Goal: Task Accomplishment & Management: Manage account settings

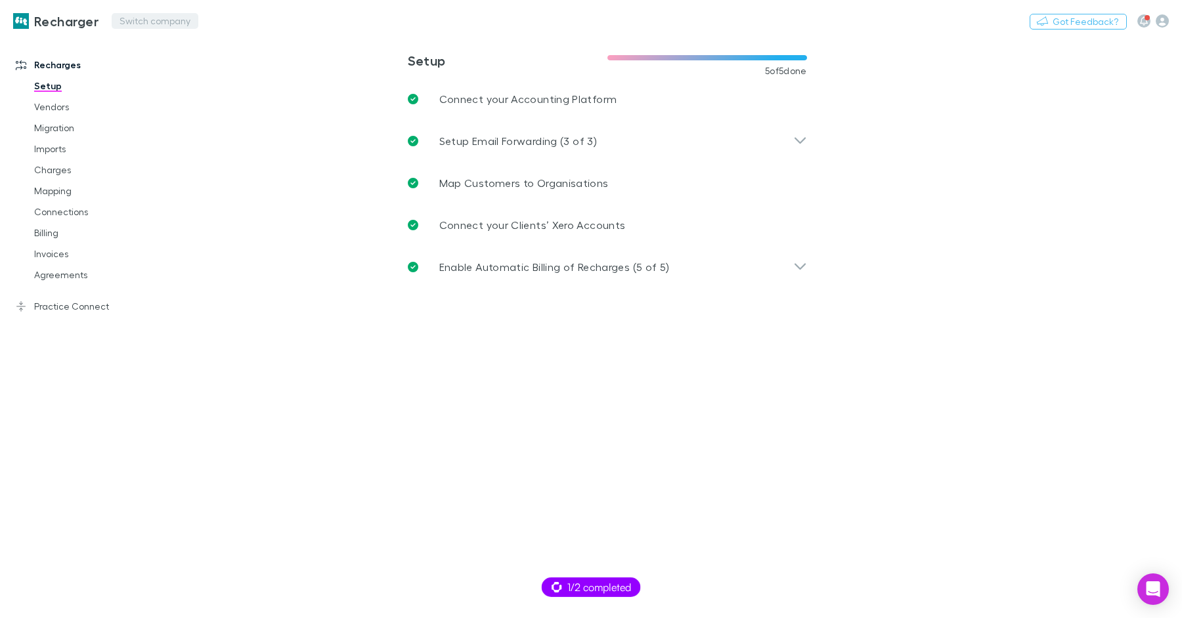
click at [150, 23] on button "Switch company" at bounding box center [155, 21] width 87 height 16
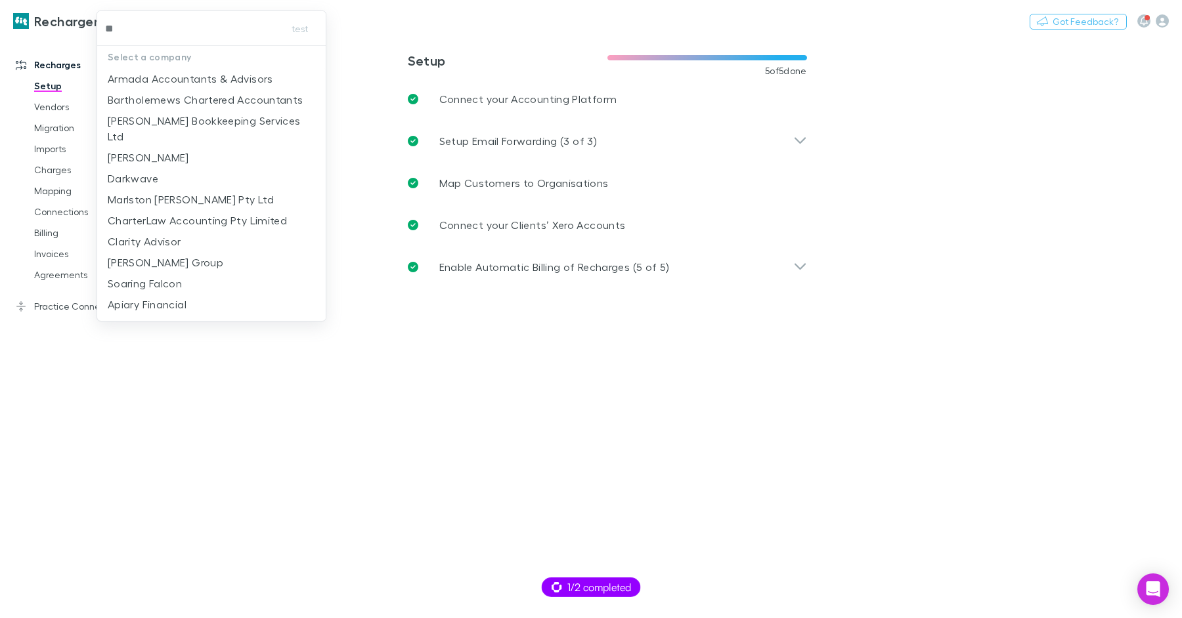
type input "***"
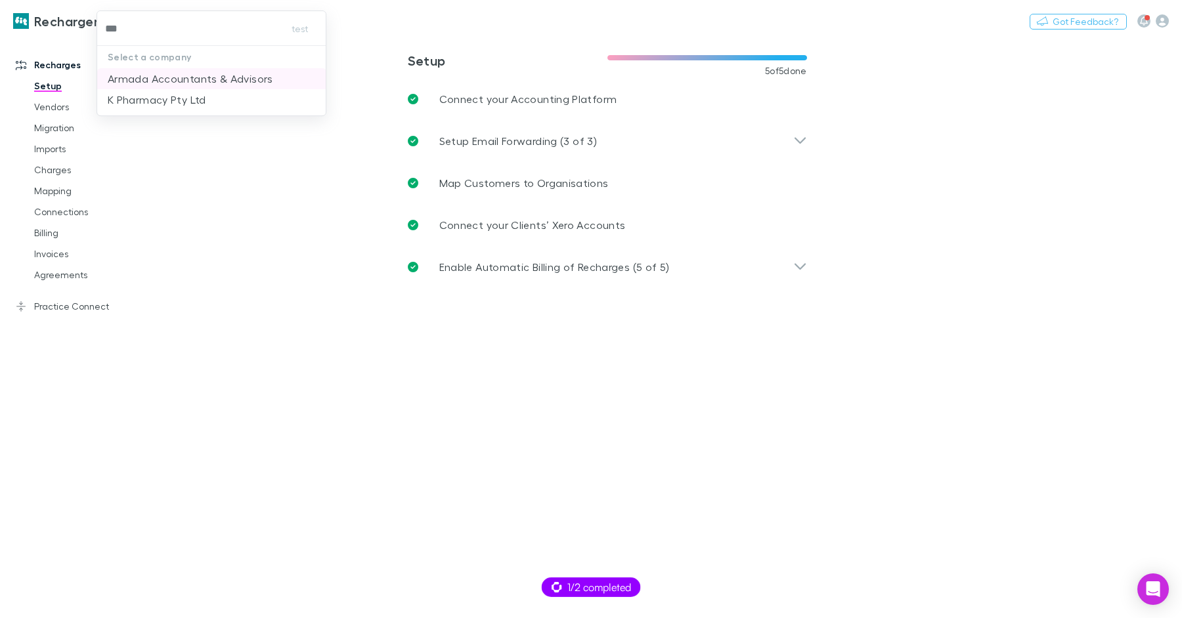
click at [168, 72] on p "Armada Accountants & Advisors" at bounding box center [190, 79] width 165 height 16
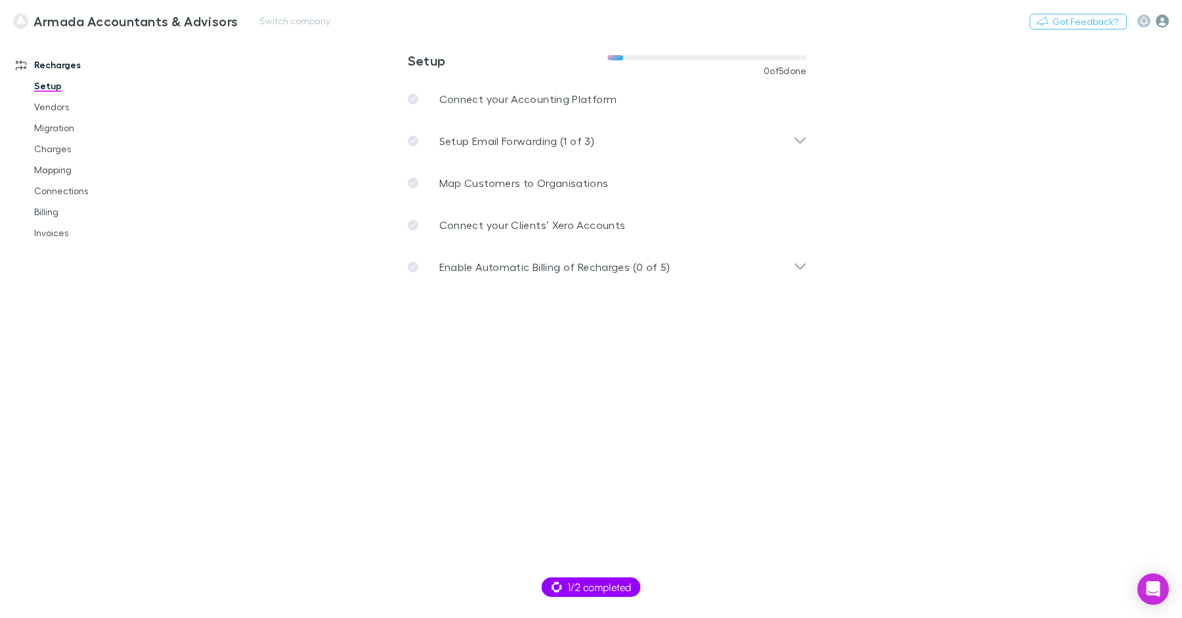
click at [1164, 20] on icon "button" at bounding box center [1161, 20] width 13 height 13
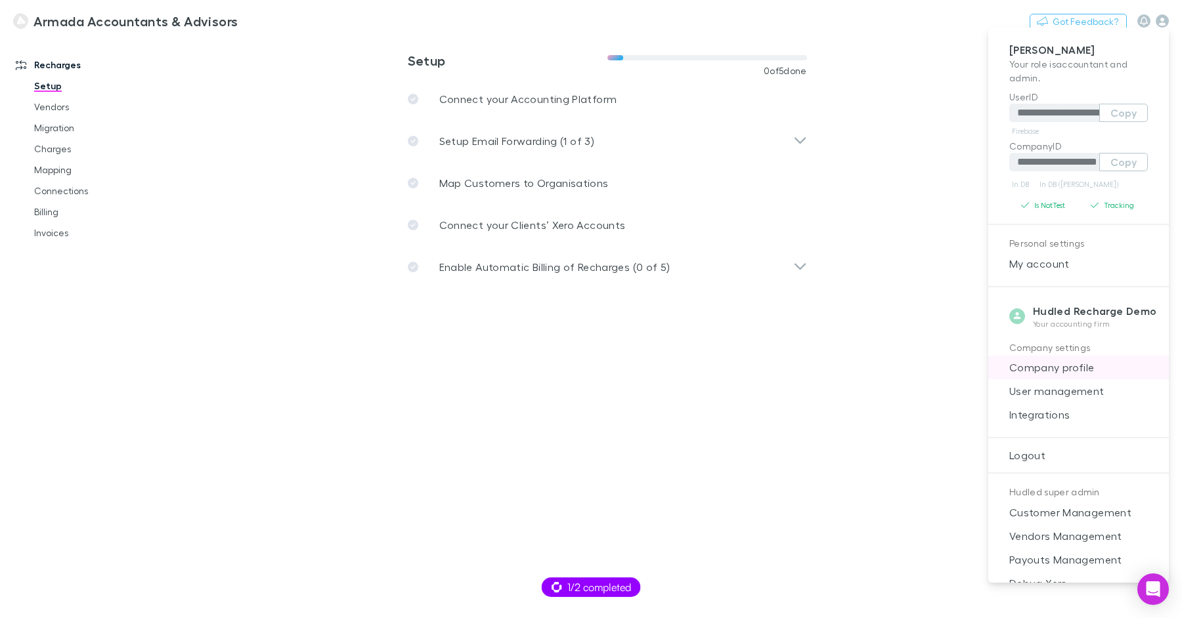
click at [1051, 366] on span "Company profile" at bounding box center [1078, 368] width 160 height 16
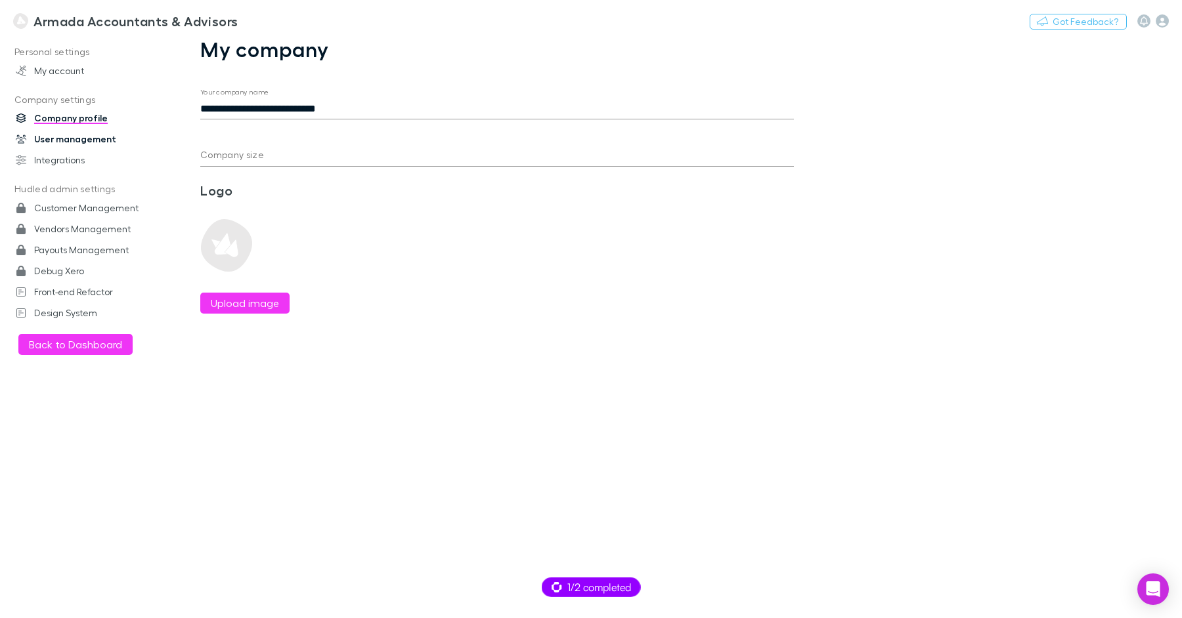
click at [78, 139] on link "User management" at bounding box center [84, 139] width 163 height 21
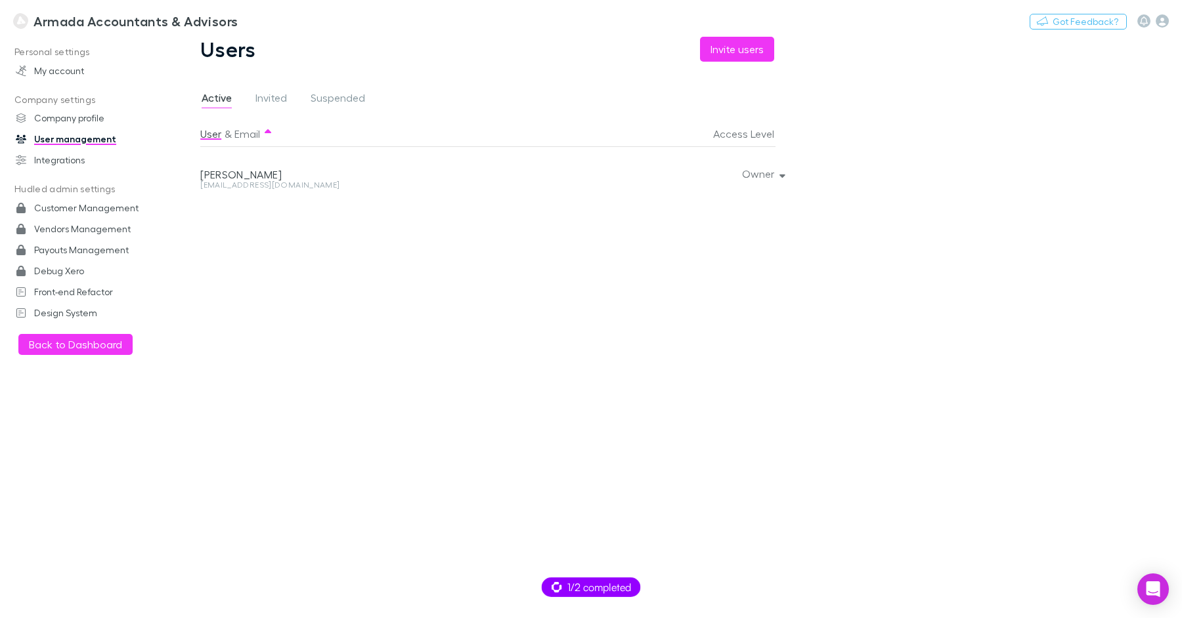
click at [280, 184] on div "selmak@armada.com.au" at bounding box center [381, 185] width 363 height 8
copy div "selmak@armada.com.au Owner"
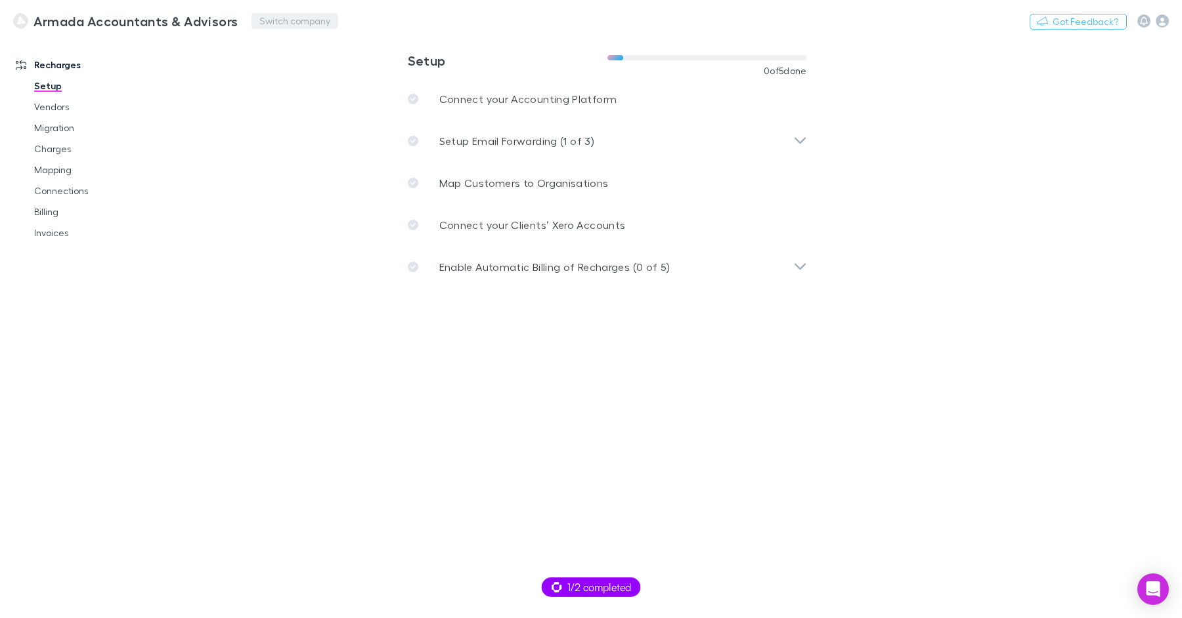
click at [297, 23] on button "Switch company" at bounding box center [294, 21] width 87 height 16
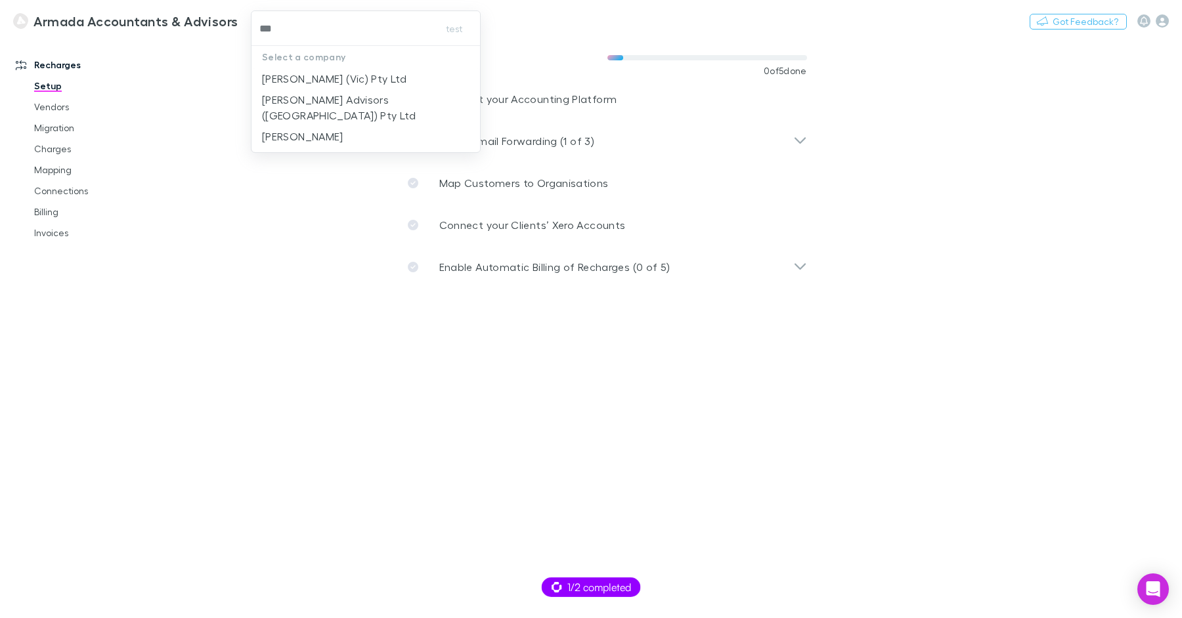
type input "****"
click at [331, 81] on p "[PERSON_NAME] (Vic) Pty Ltd" at bounding box center [334, 79] width 144 height 16
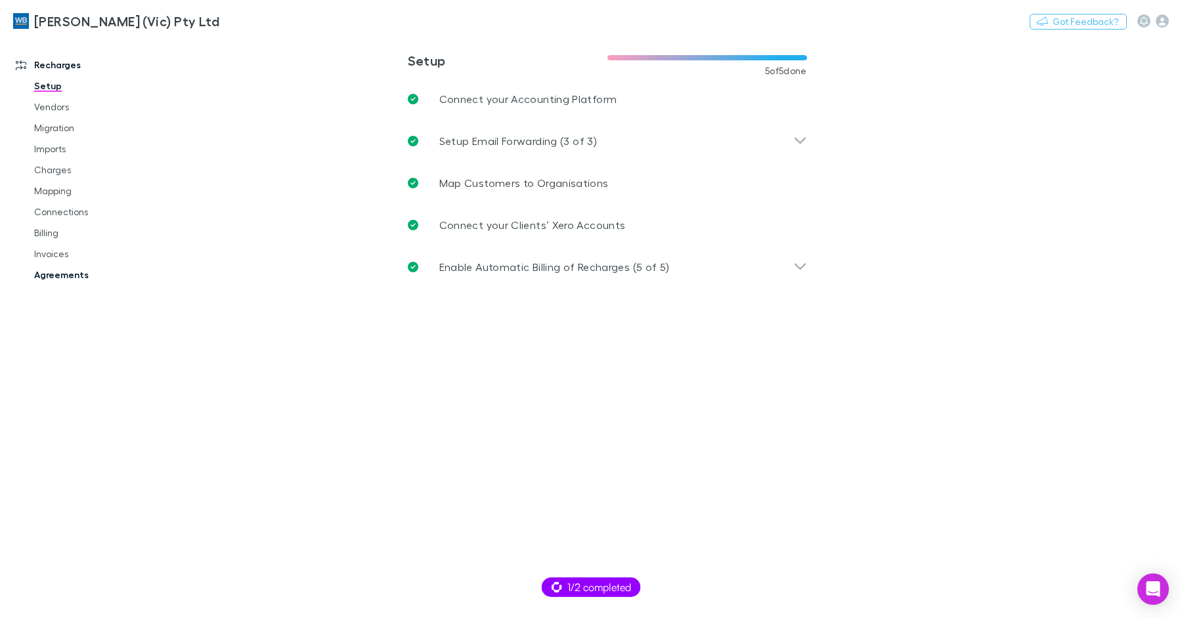
click at [52, 271] on link "Agreements" at bounding box center [93, 275] width 145 height 21
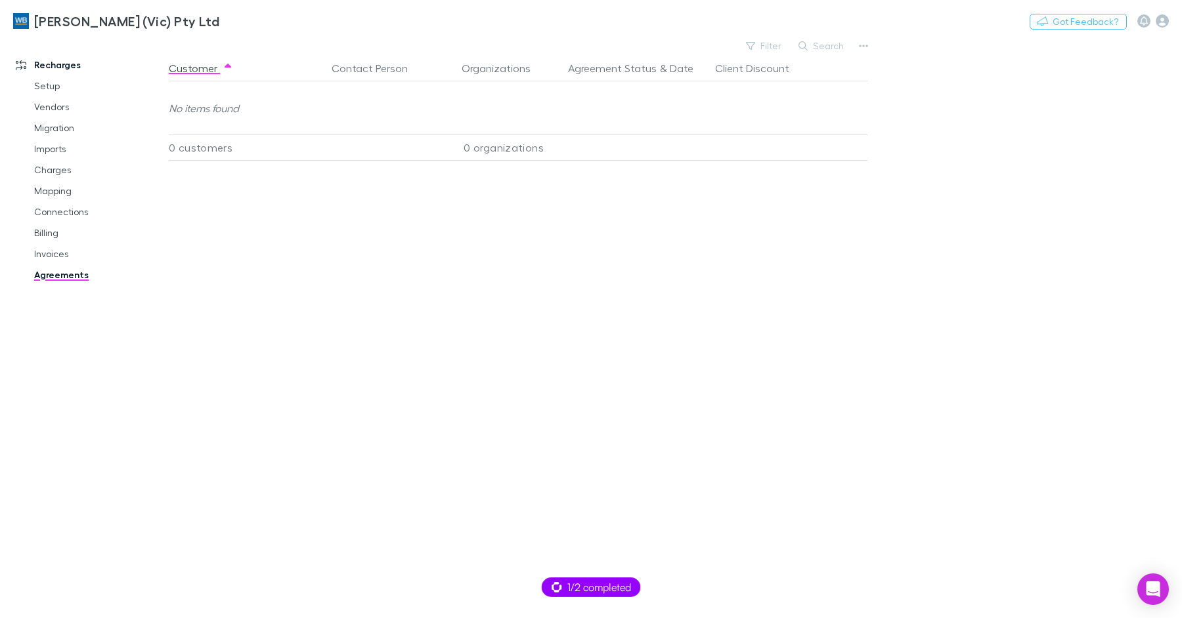
click at [51, 236] on link "Billing" at bounding box center [93, 233] width 145 height 21
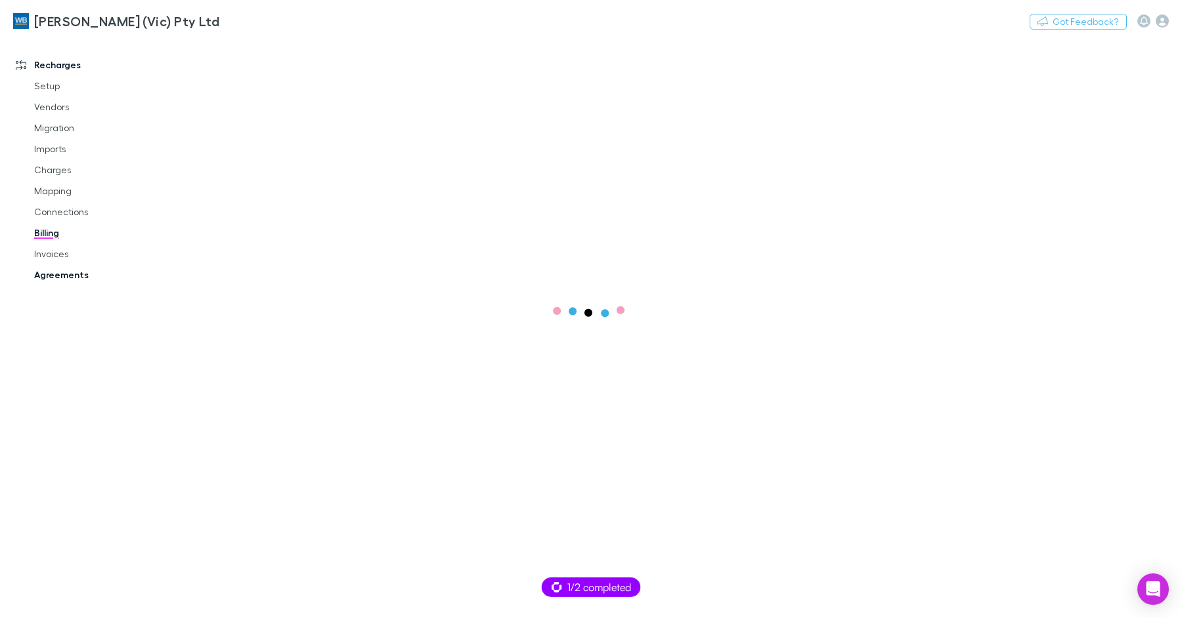
click at [66, 274] on link "Agreements" at bounding box center [93, 275] width 145 height 21
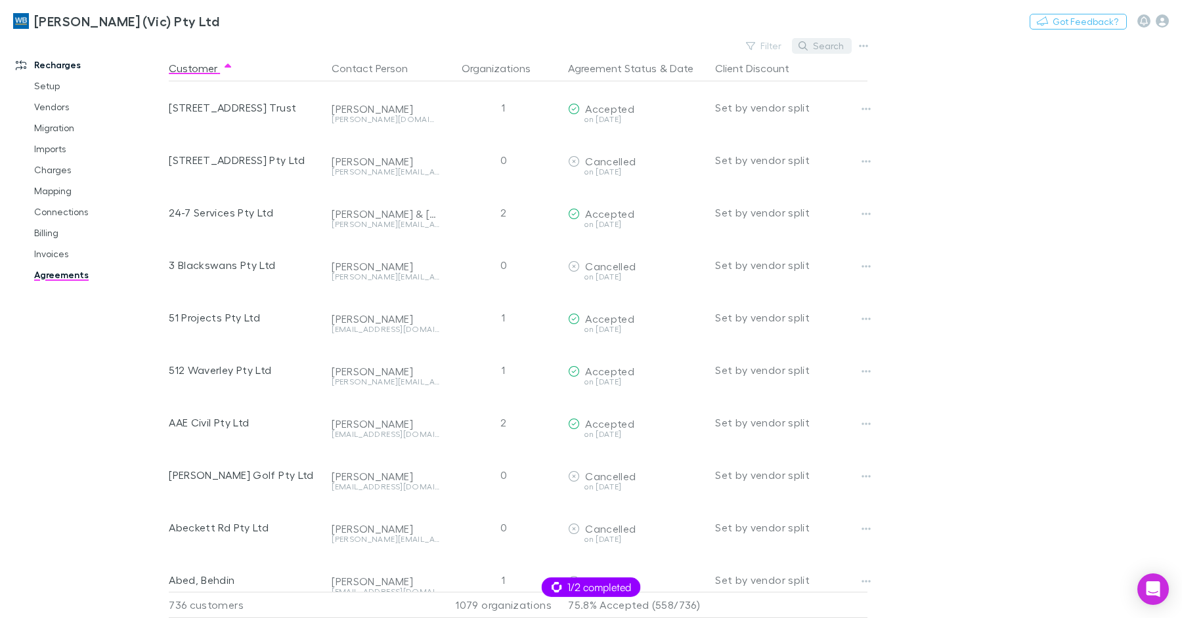
click at [828, 48] on button "Search" at bounding box center [822, 46] width 60 height 16
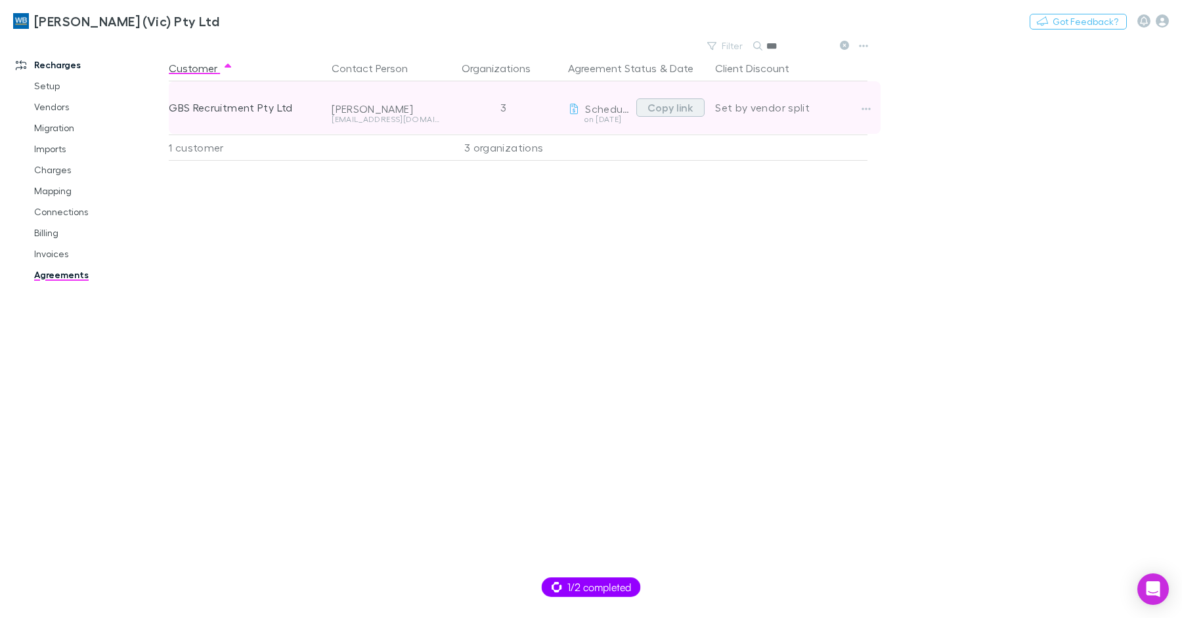
type input "***"
click at [683, 112] on button "Copy link" at bounding box center [670, 107] width 68 height 18
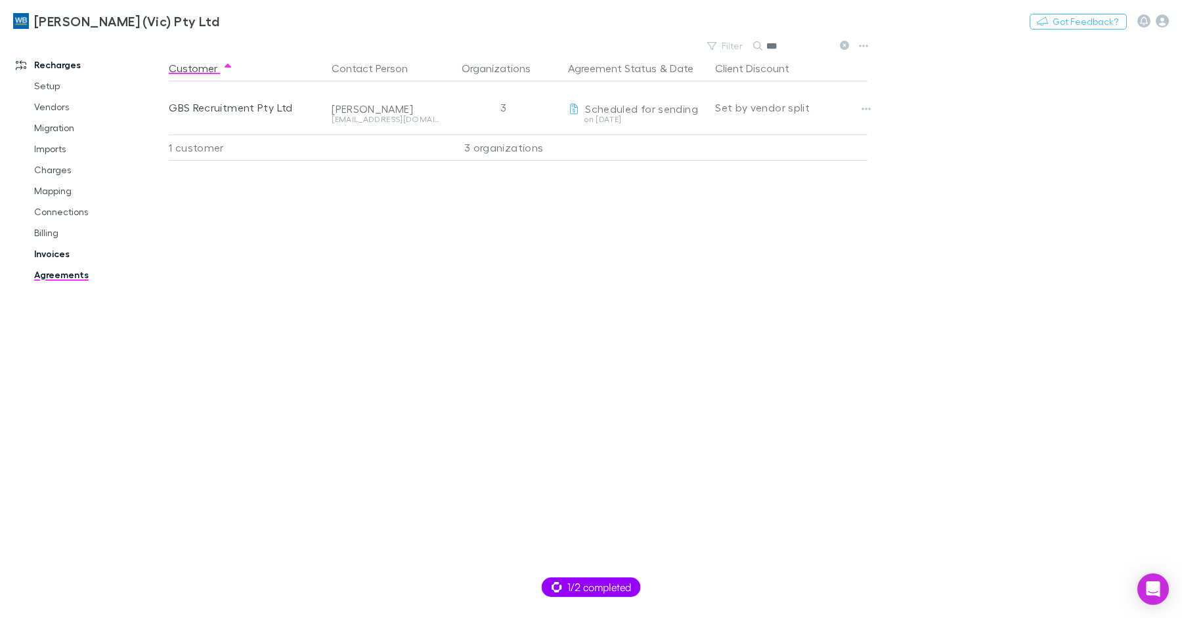
drag, startPoint x: 54, startPoint y: 259, endPoint x: 89, endPoint y: 249, distance: 36.6
click at [54, 259] on link "Invoices" at bounding box center [93, 254] width 145 height 21
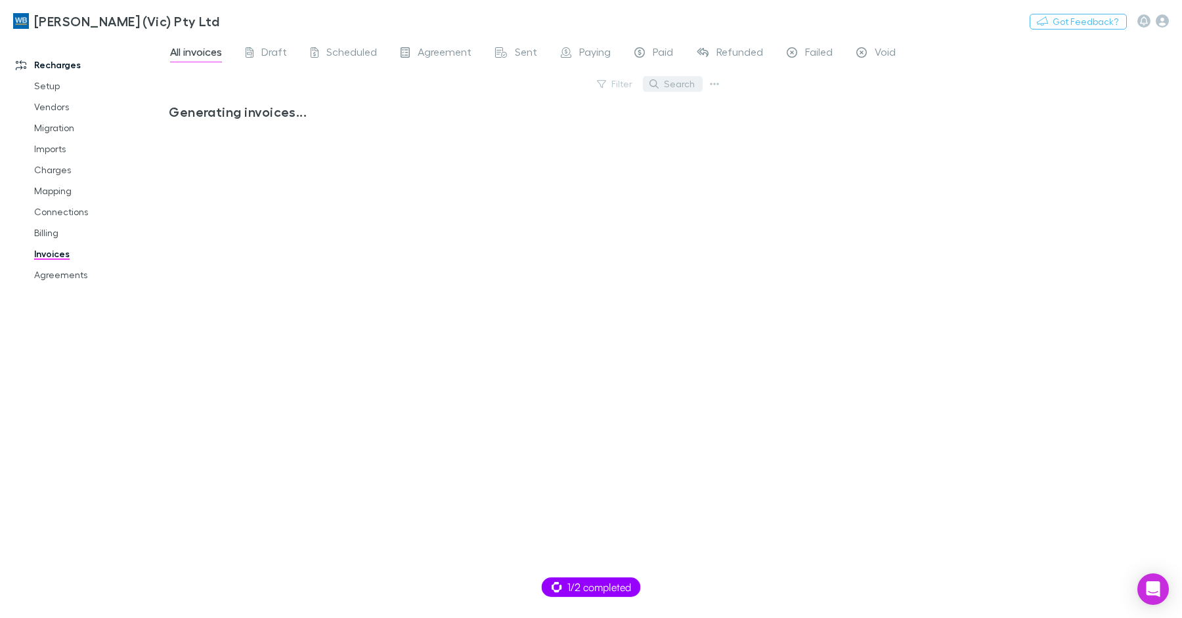
click at [677, 75] on div "Search" at bounding box center [673, 84] width 60 height 18
click at [677, 79] on button "Search" at bounding box center [673, 84] width 60 height 16
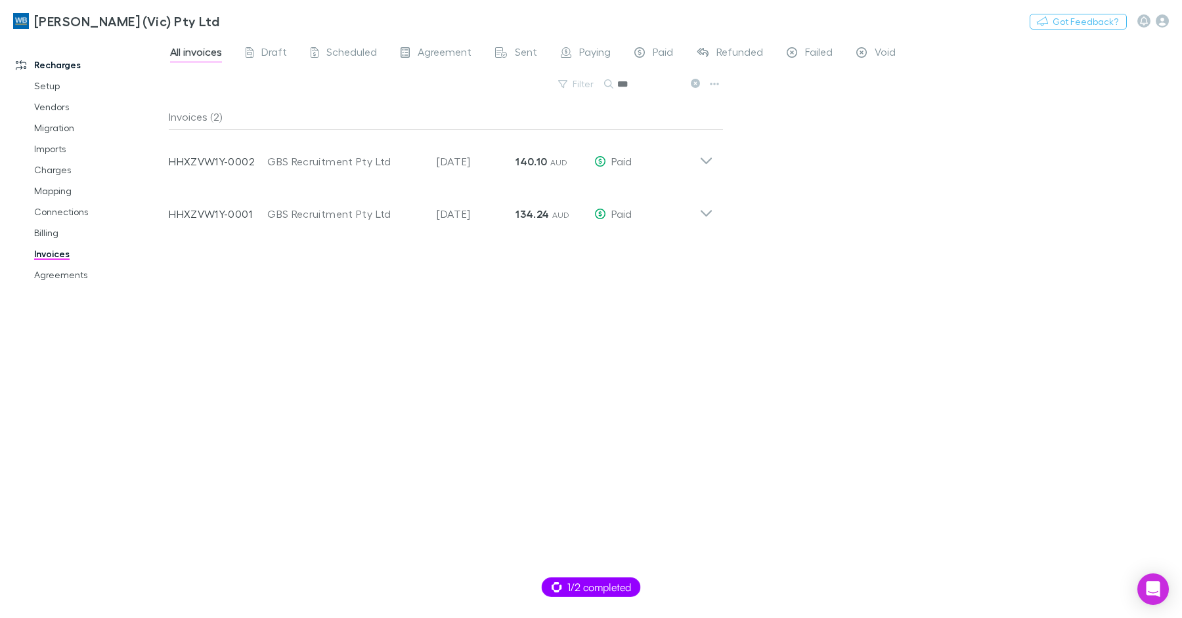
click at [634, 89] on input "***" at bounding box center [650, 84] width 66 height 18
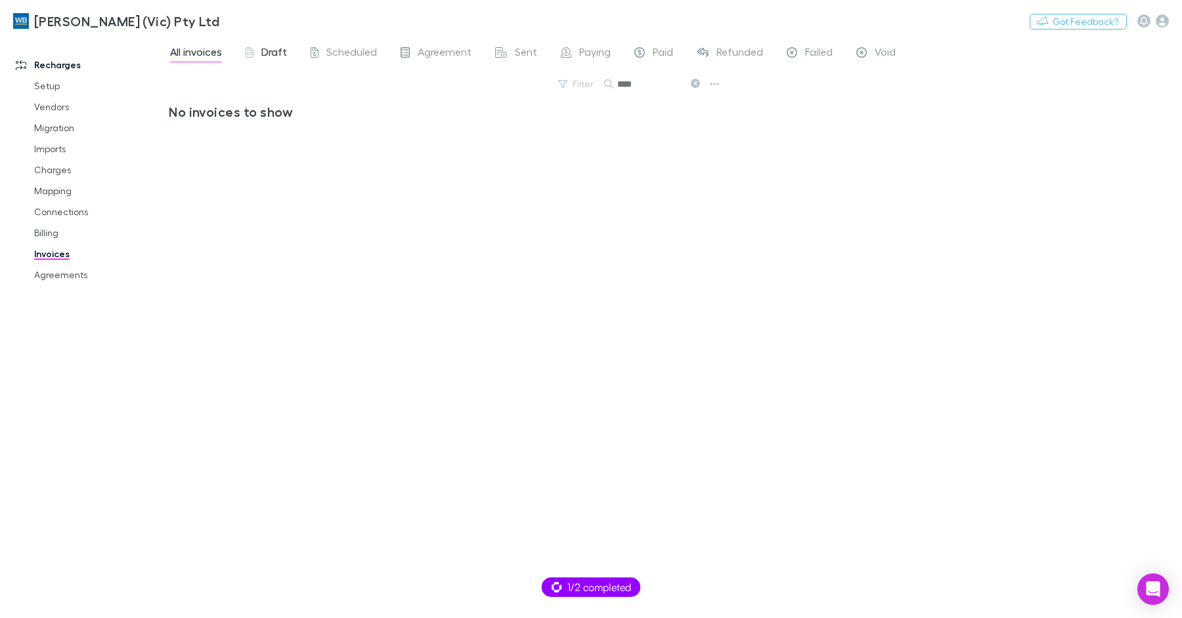
type input "****"
click at [274, 52] on span "Draft" at bounding box center [274, 53] width 26 height 17
click at [345, 57] on span "Scheduled" at bounding box center [351, 53] width 51 height 17
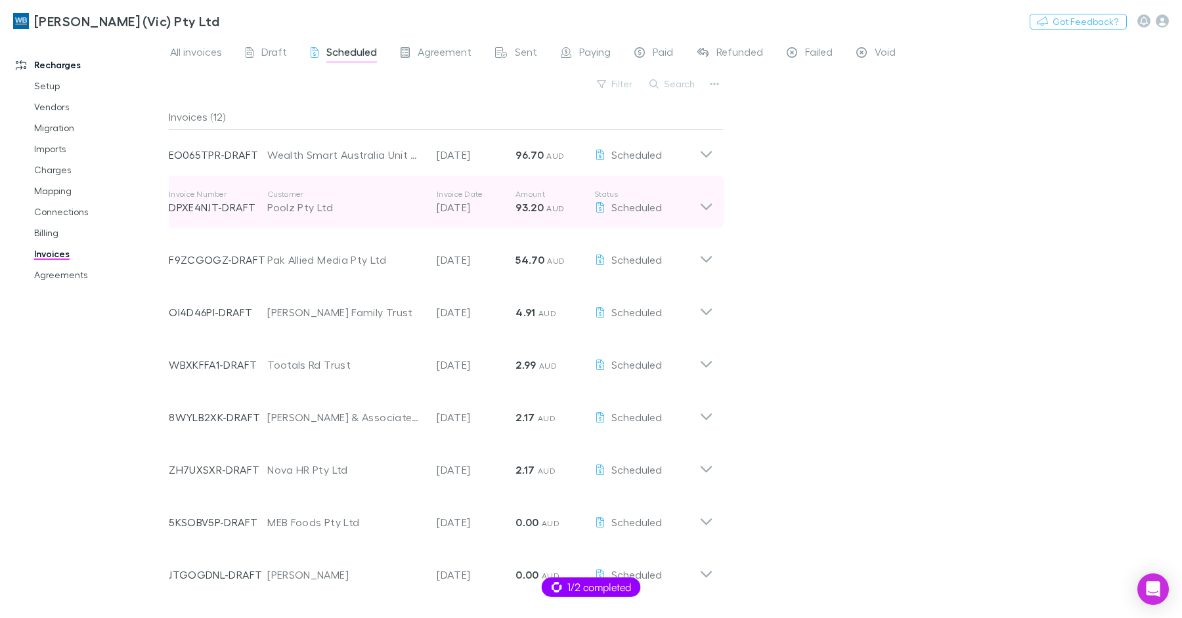
scroll to position [151, 0]
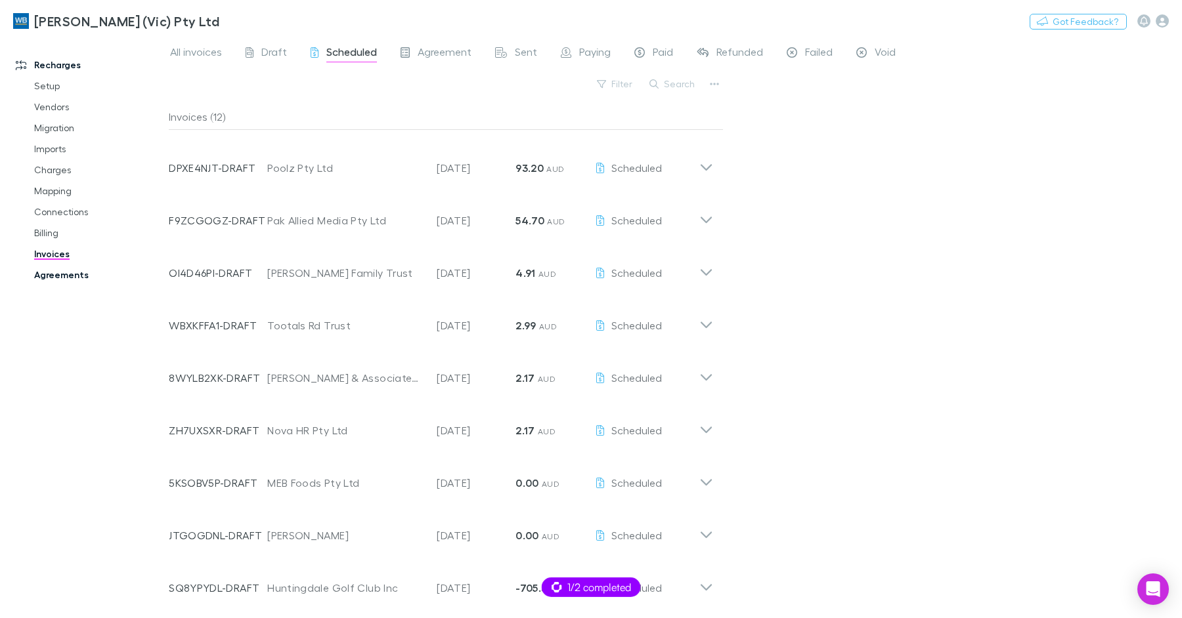
click at [74, 273] on link "Agreements" at bounding box center [93, 275] width 145 height 21
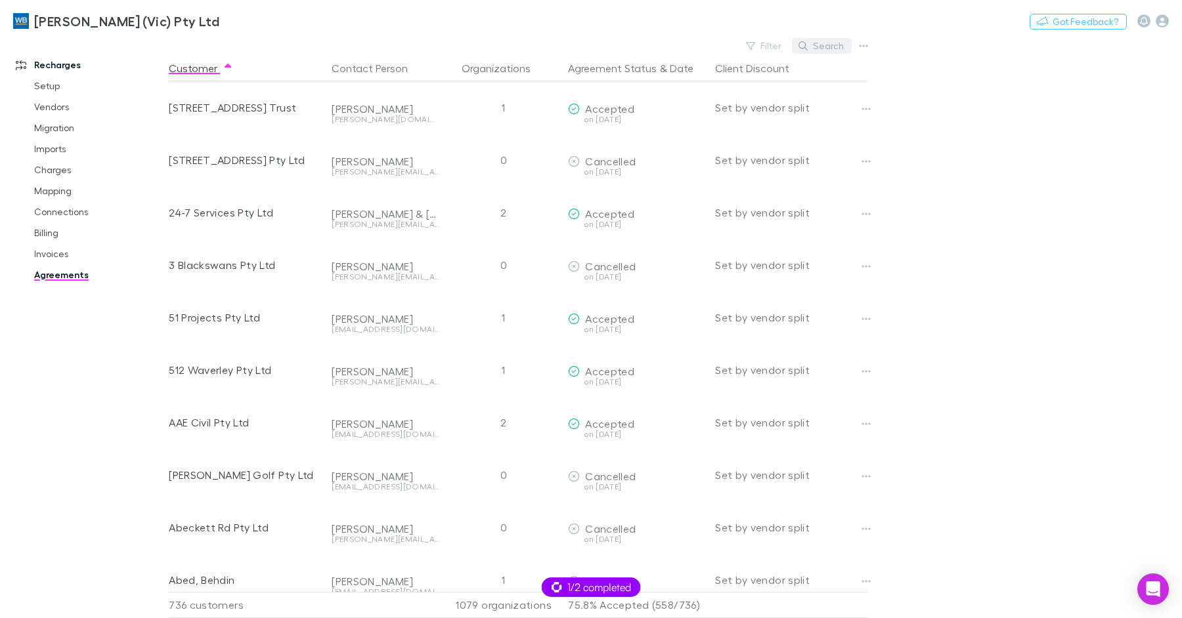
click at [834, 42] on button "Search" at bounding box center [822, 46] width 60 height 16
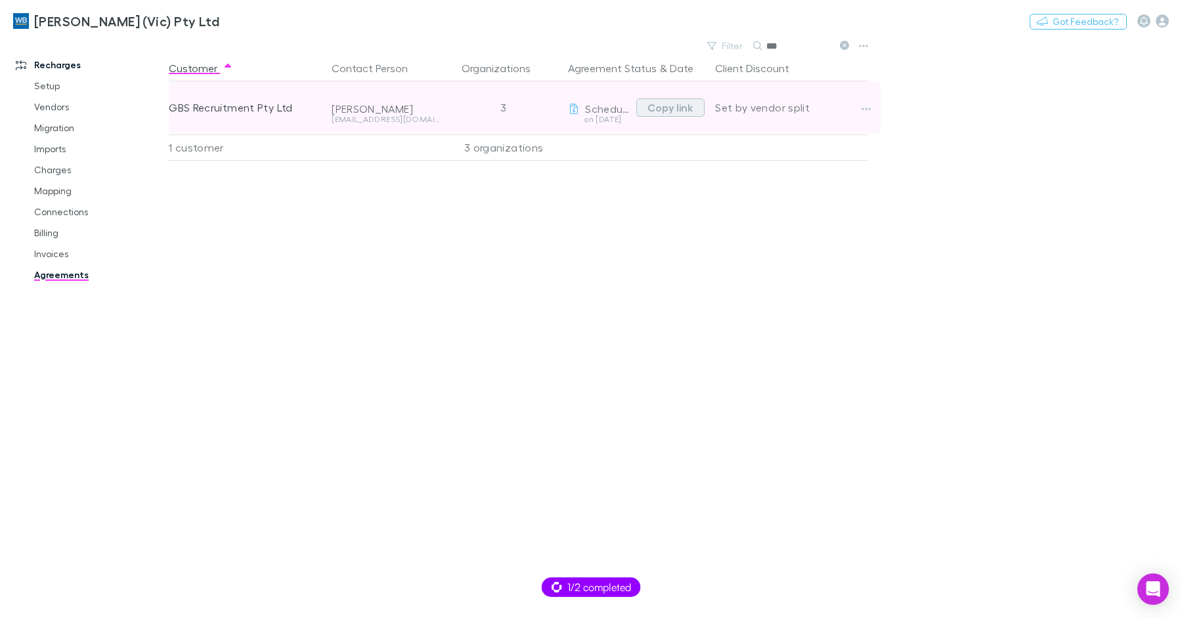
type input "***"
click at [670, 111] on button "Copy link" at bounding box center [670, 107] width 68 height 18
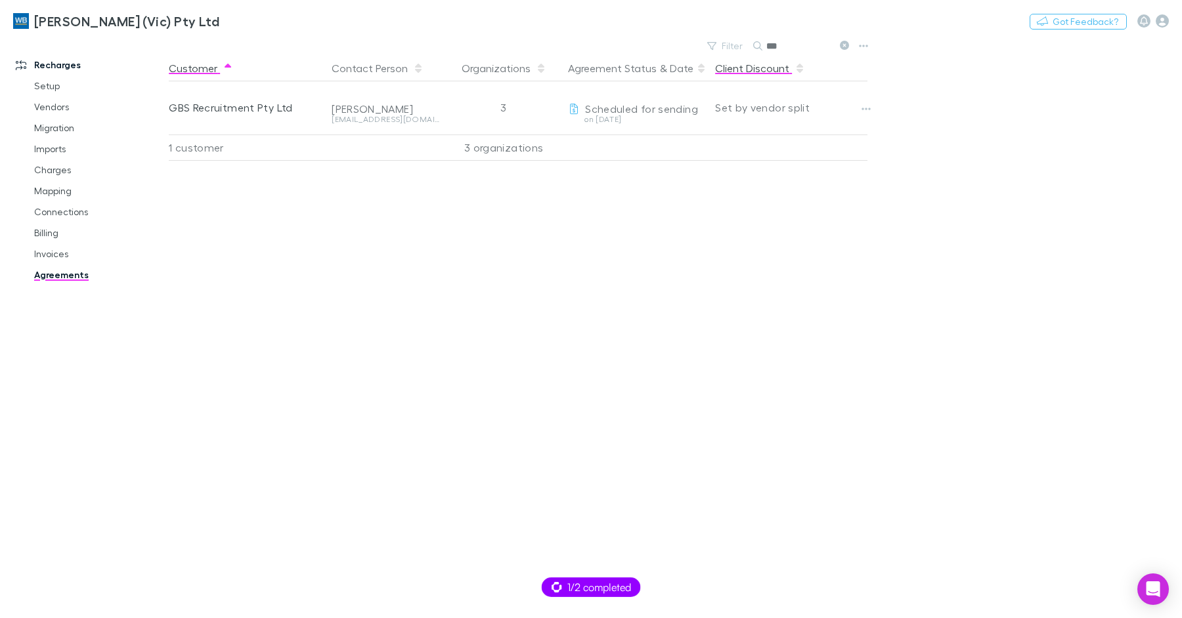
click at [780, 55] on button "Client Discount" at bounding box center [760, 68] width 90 height 26
type input "*"
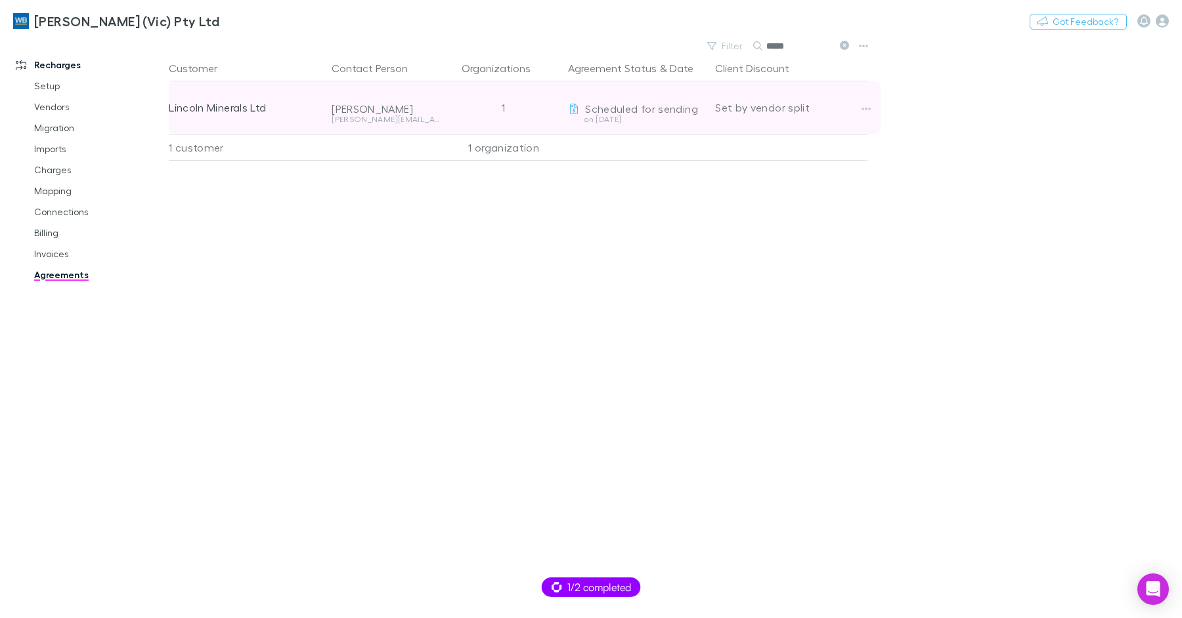
type input "*****"
drag, startPoint x: 620, startPoint y: 112, endPoint x: 628, endPoint y: 121, distance: 12.2
click at [622, 112] on span "Scheduled for sending" at bounding box center [641, 108] width 113 height 12
click at [870, 115] on button "button" at bounding box center [866, 109] width 18 height 18
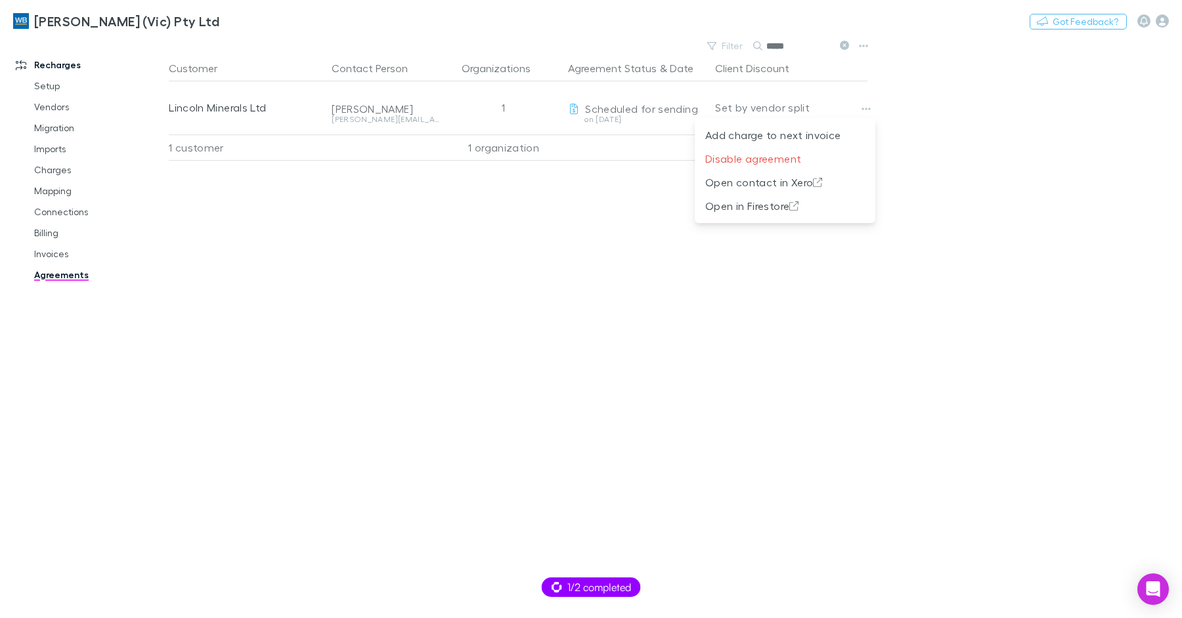
click at [972, 118] on div at bounding box center [591, 309] width 1182 height 618
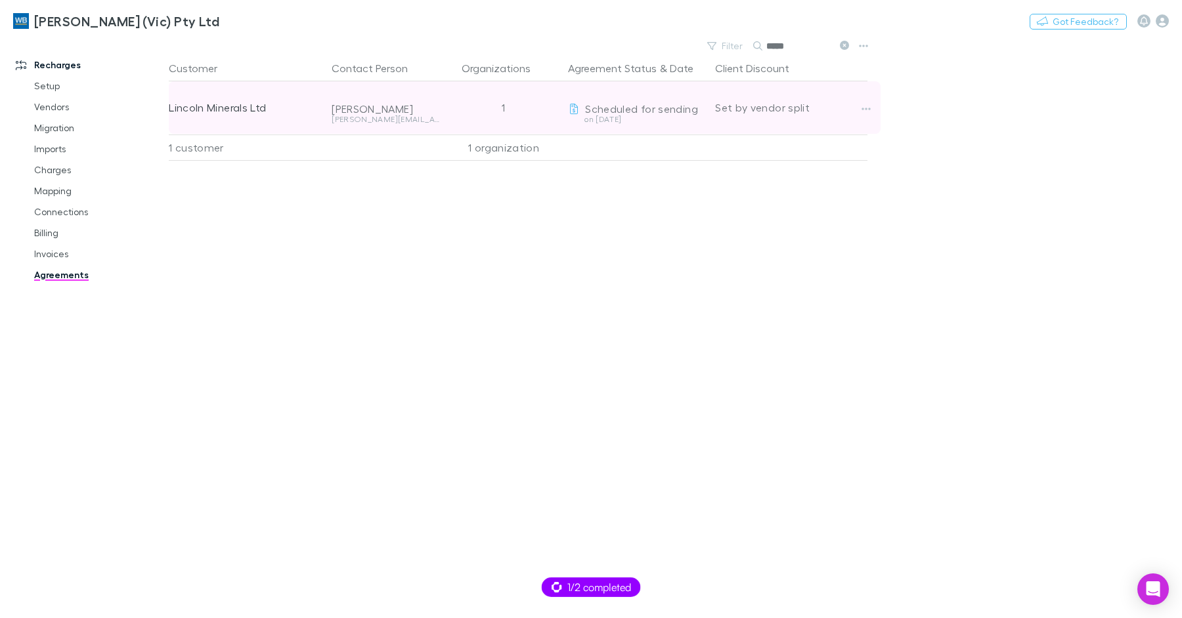
click at [253, 107] on div "Lincoln Minerals Ltd" at bounding box center [245, 107] width 152 height 53
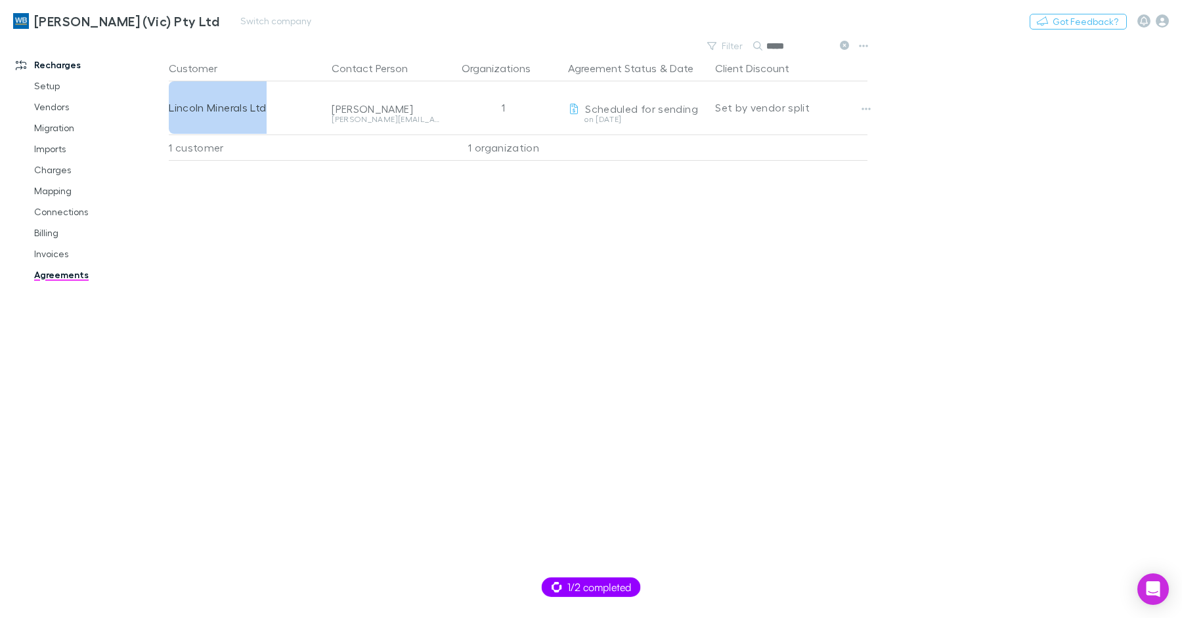
copy div "Lincoln Minerals Ltd"
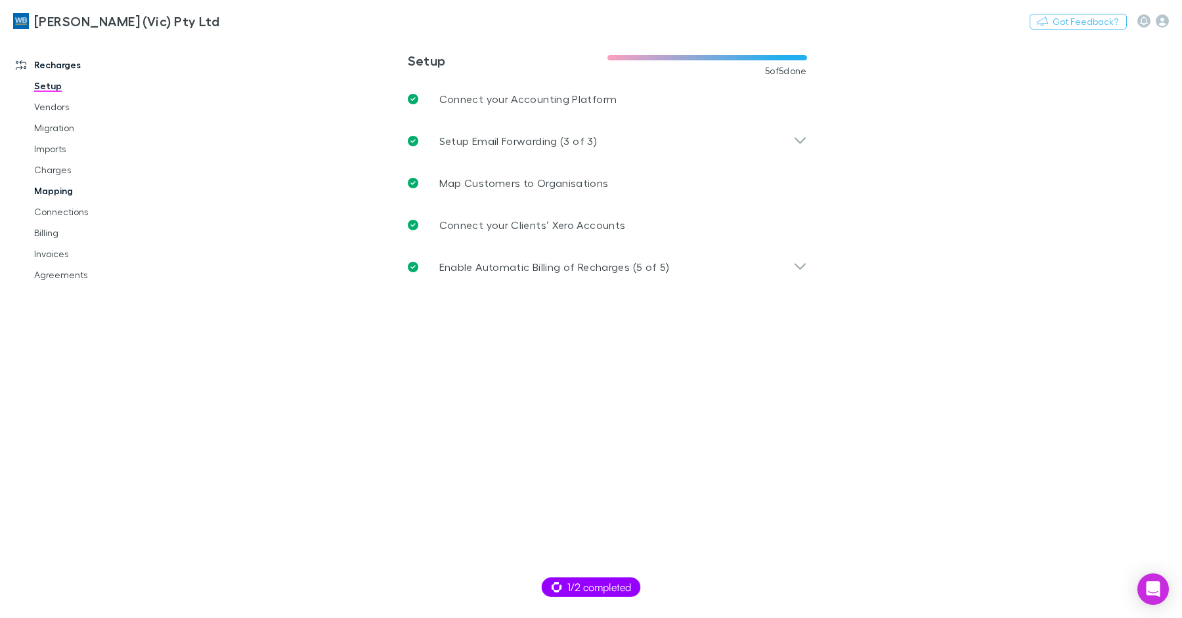
click at [63, 193] on link "Mapping" at bounding box center [93, 191] width 145 height 21
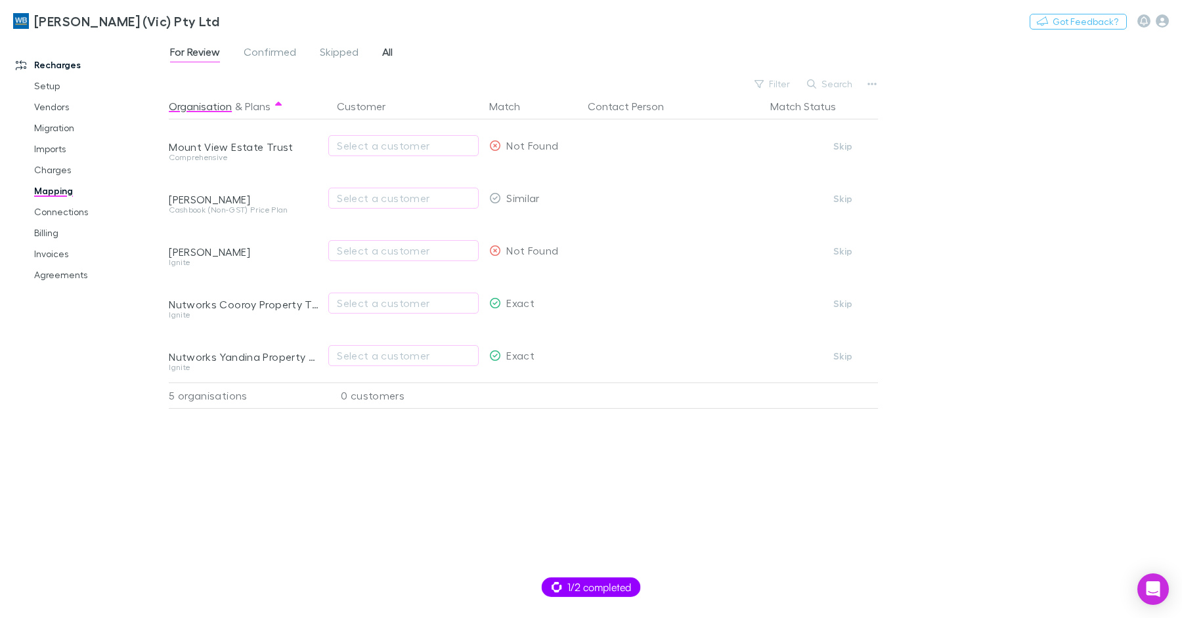
click at [386, 48] on span "All" at bounding box center [387, 53] width 11 height 17
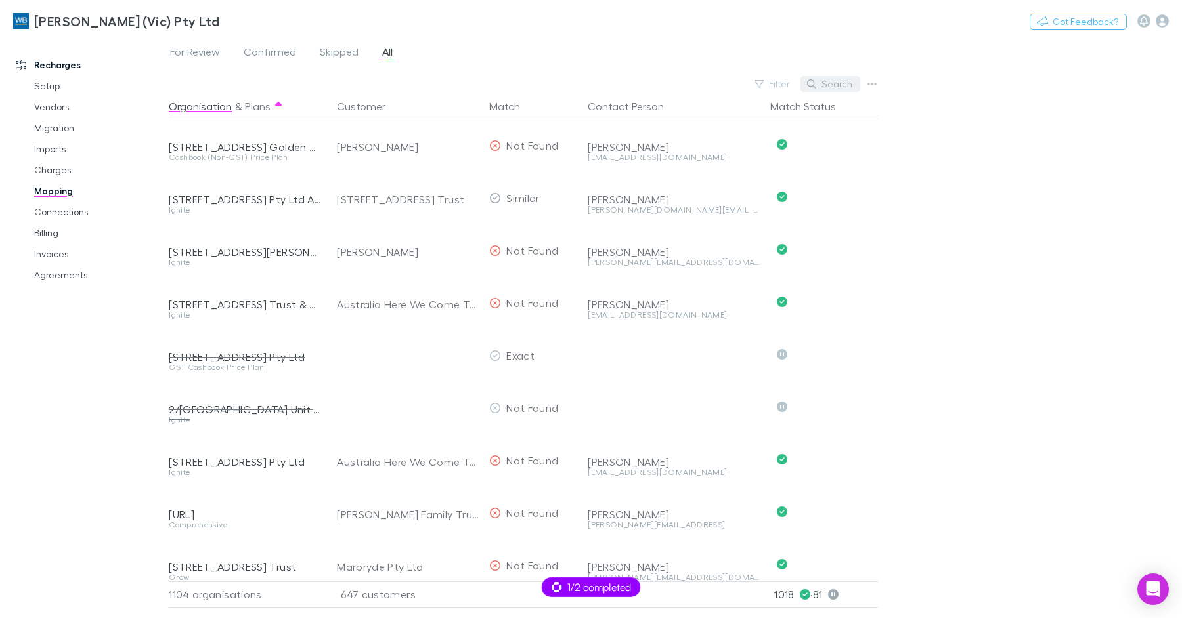
click at [845, 79] on button "Search" at bounding box center [830, 84] width 60 height 16
paste input "**********"
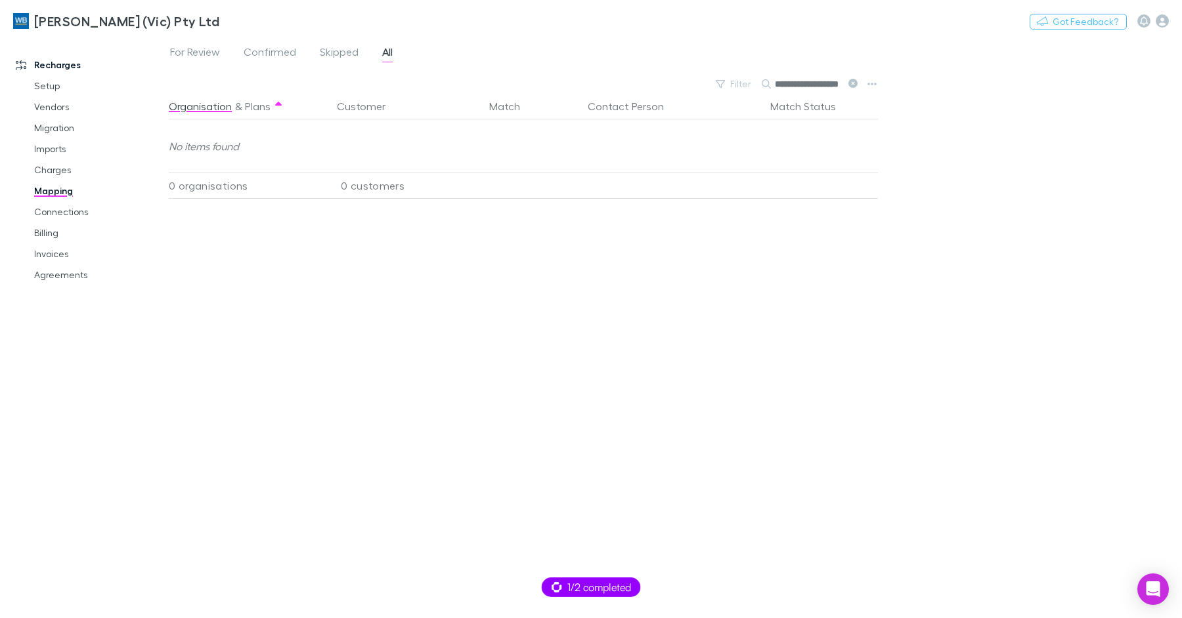
scroll to position [0, 7]
type input "*******"
click at [51, 165] on link "Charges" at bounding box center [93, 170] width 145 height 21
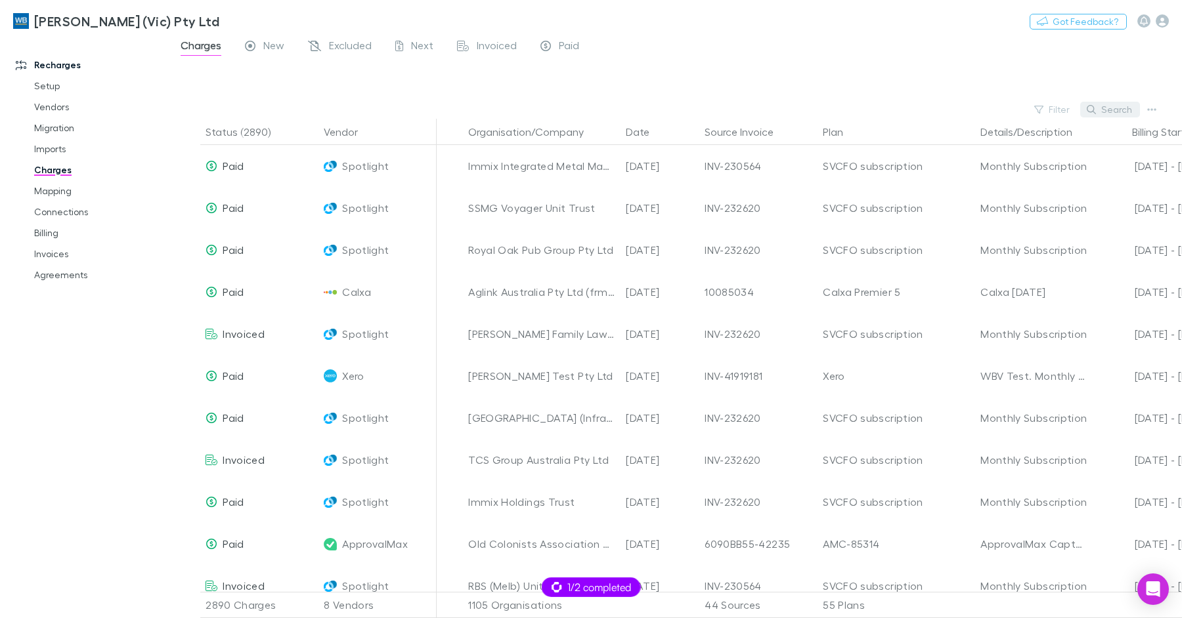
click at [1119, 111] on button "Search" at bounding box center [1110, 110] width 60 height 16
paste input "**********"
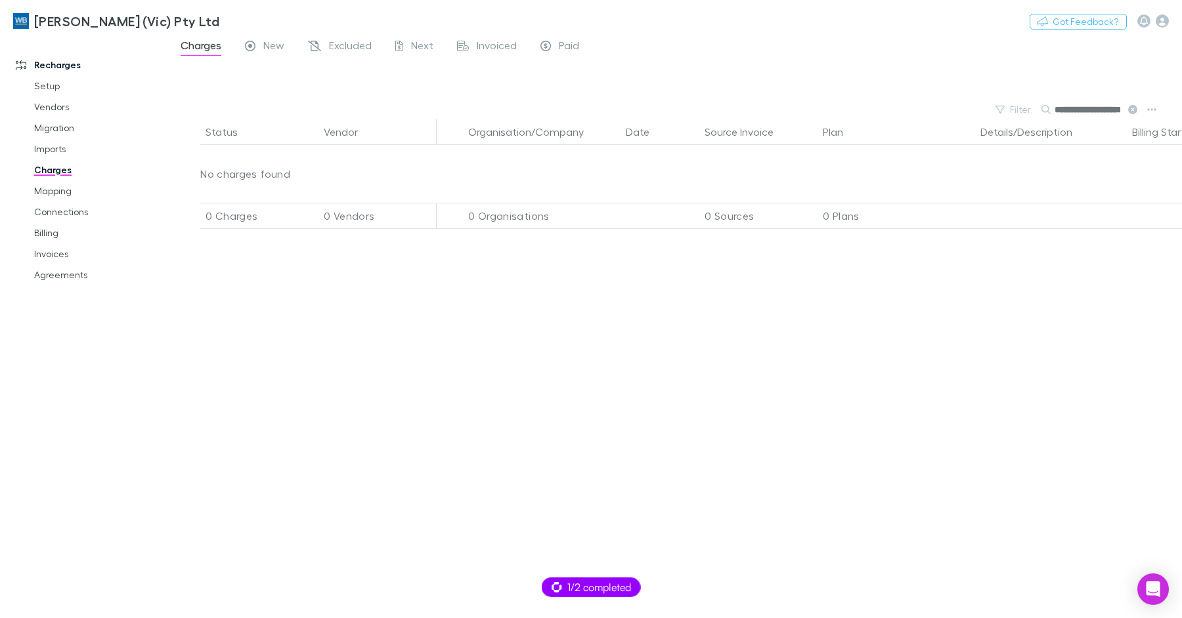
scroll to position [0, 12]
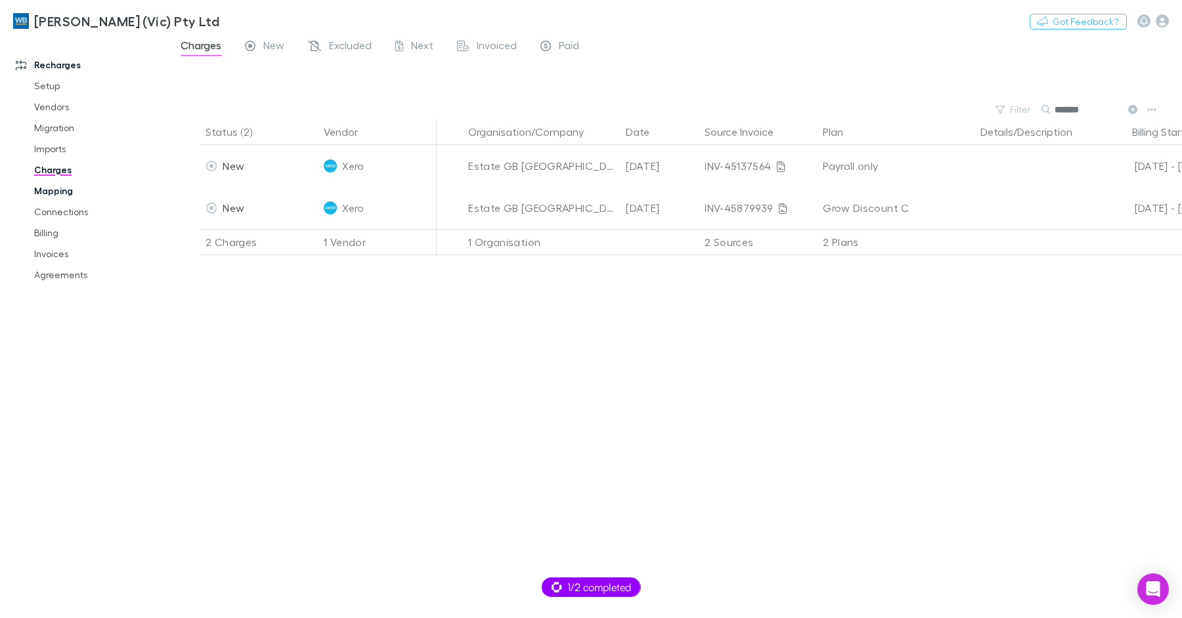
type input "*******"
click at [70, 188] on link "Mapping" at bounding box center [93, 191] width 145 height 21
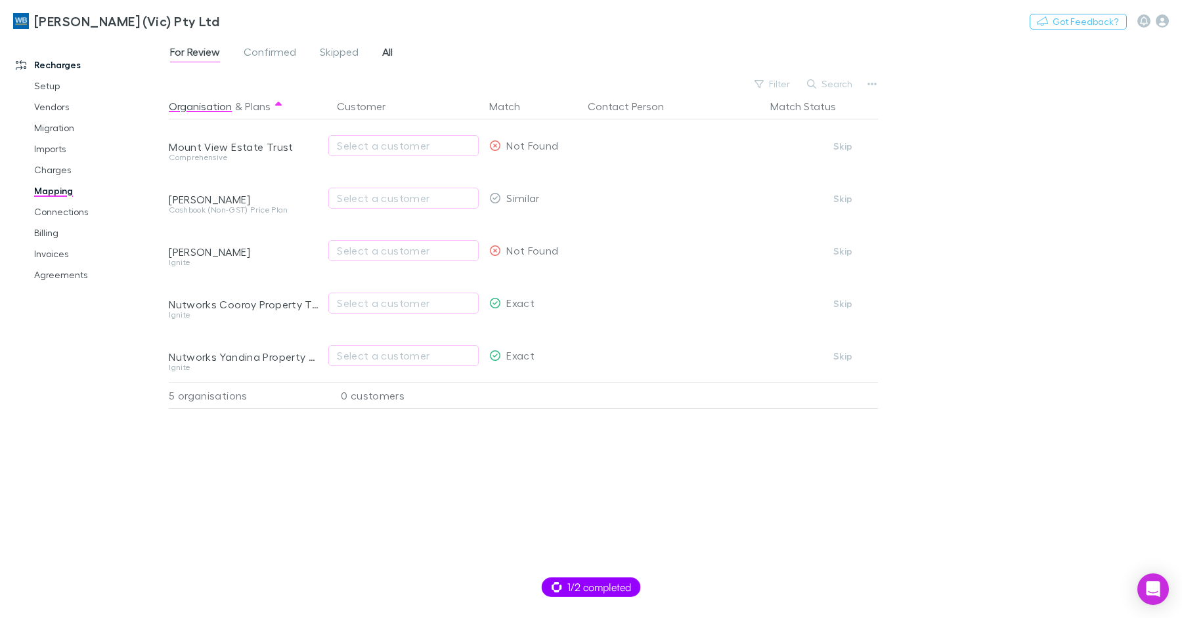
click at [388, 54] on span "All" at bounding box center [387, 53] width 11 height 17
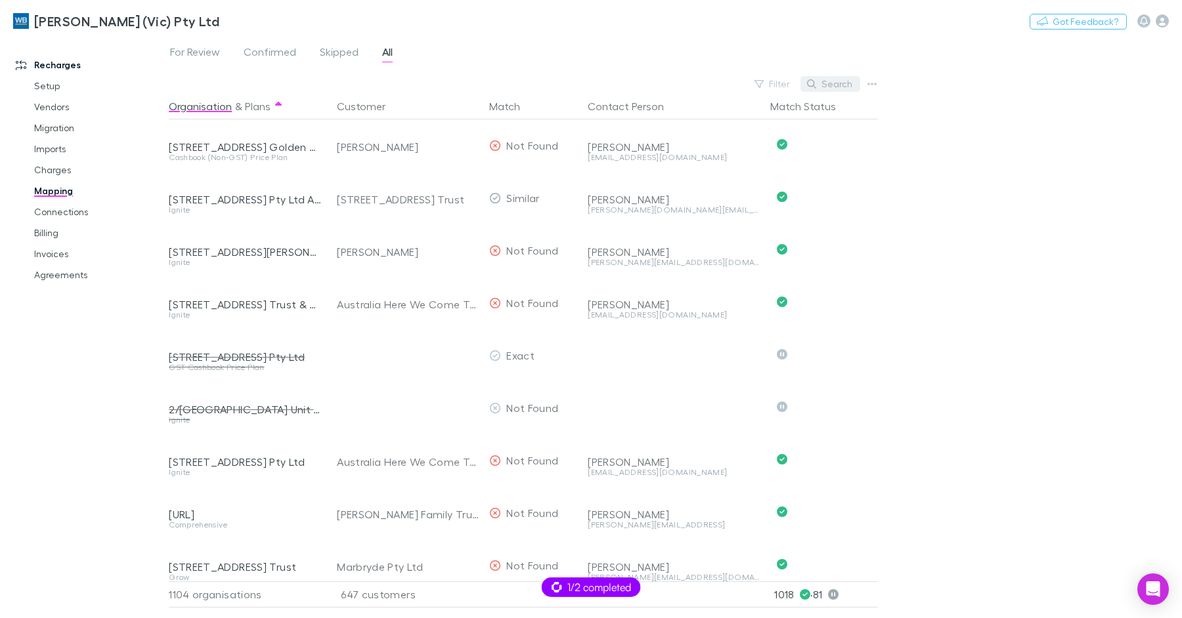
click at [853, 87] on button "Search" at bounding box center [830, 84] width 60 height 16
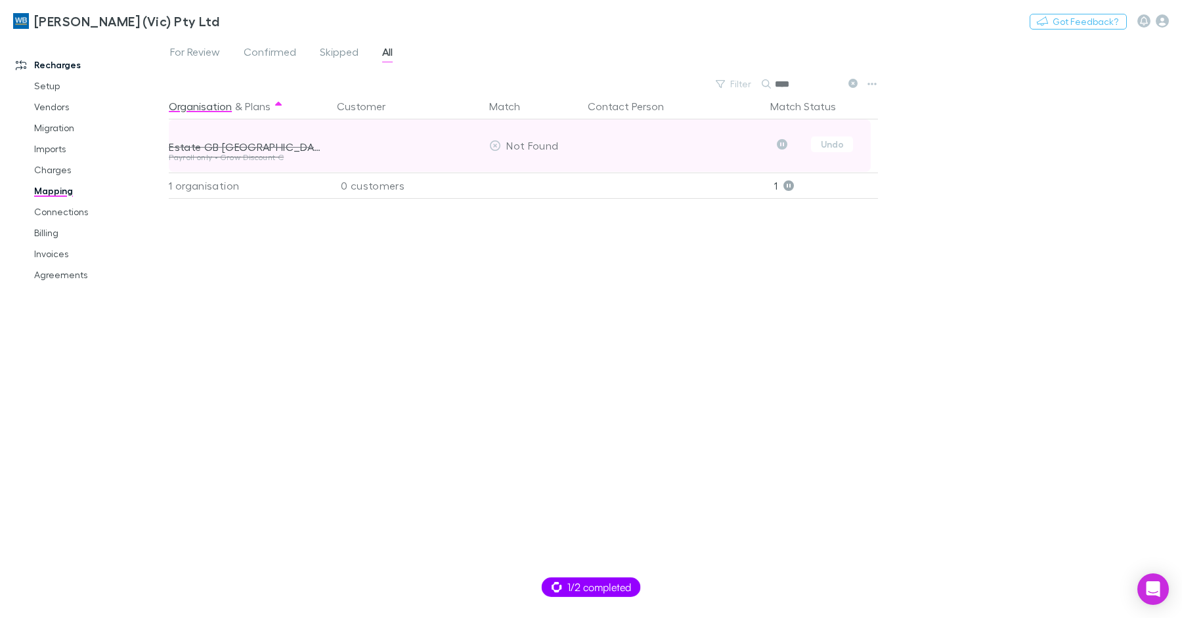
type input "****"
click at [389, 140] on div at bounding box center [405, 145] width 158 height 53
click at [831, 145] on button "Undo" at bounding box center [832, 145] width 42 height 16
click at [435, 141] on div "Select a customer" at bounding box center [403, 146] width 133 height 16
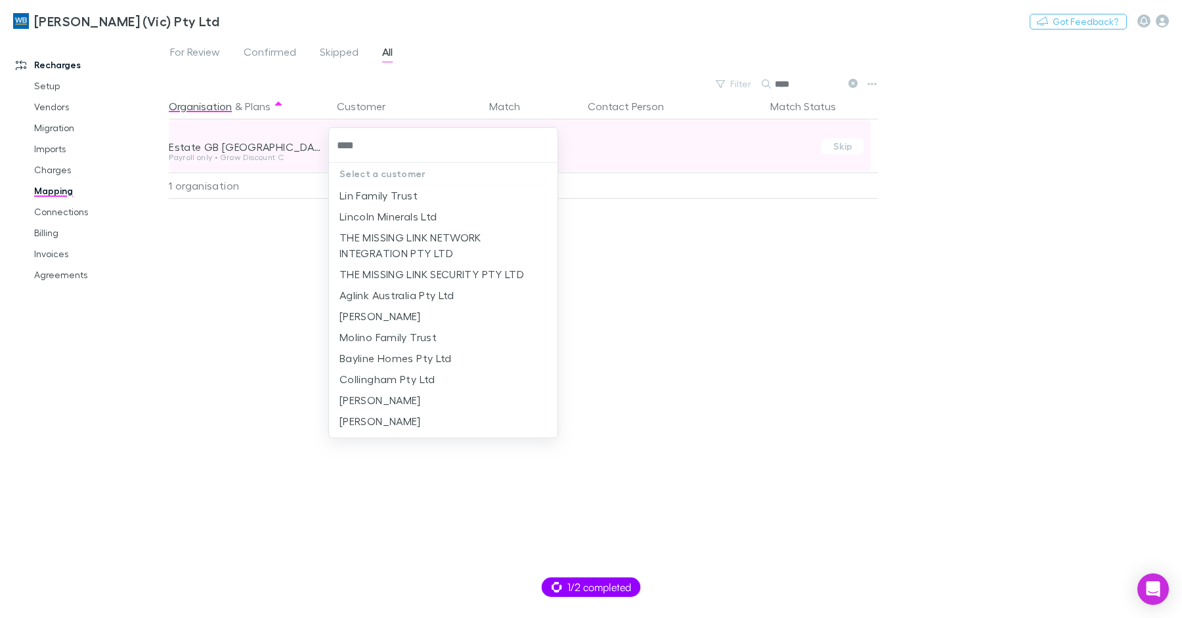
type input "*****"
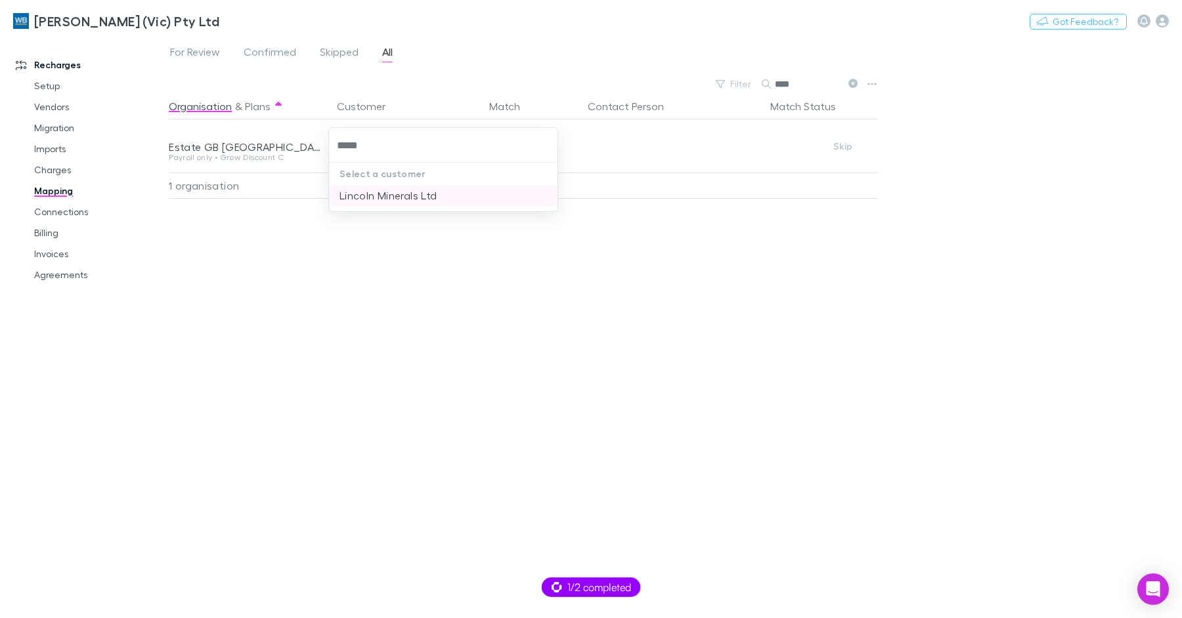
click at [431, 195] on li "Lincoln Minerals Ltd" at bounding box center [443, 195] width 229 height 21
click at [60, 256] on link "Invoices" at bounding box center [93, 254] width 145 height 21
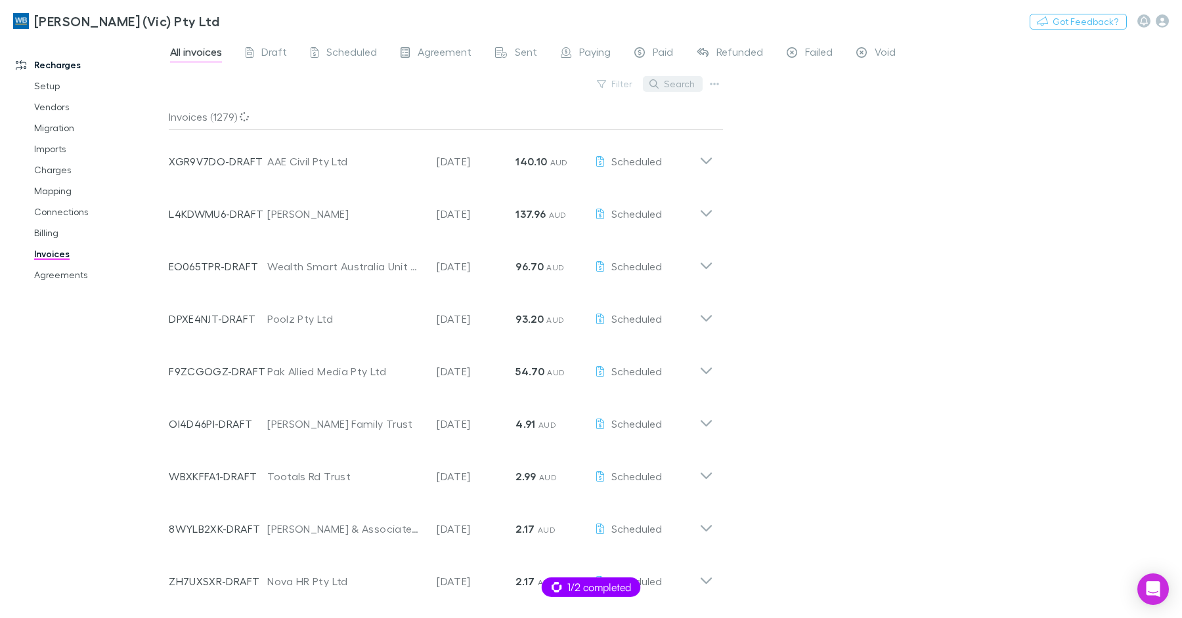
click at [679, 87] on button "Search" at bounding box center [673, 84] width 60 height 16
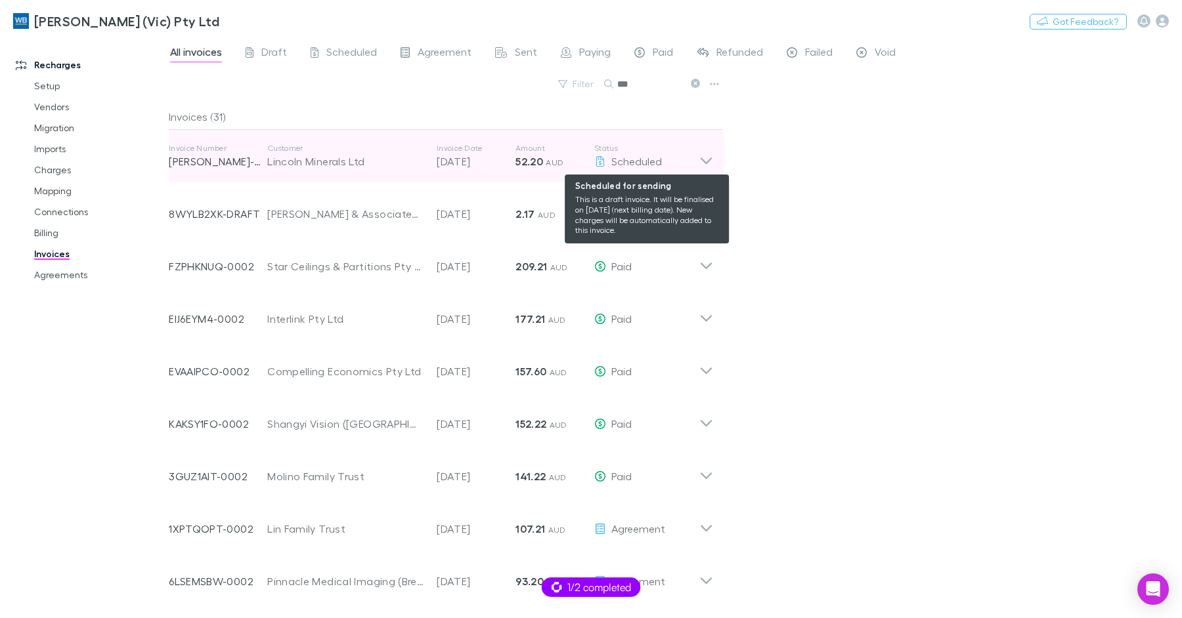
click at [649, 163] on span "Scheduled" at bounding box center [636, 161] width 51 height 12
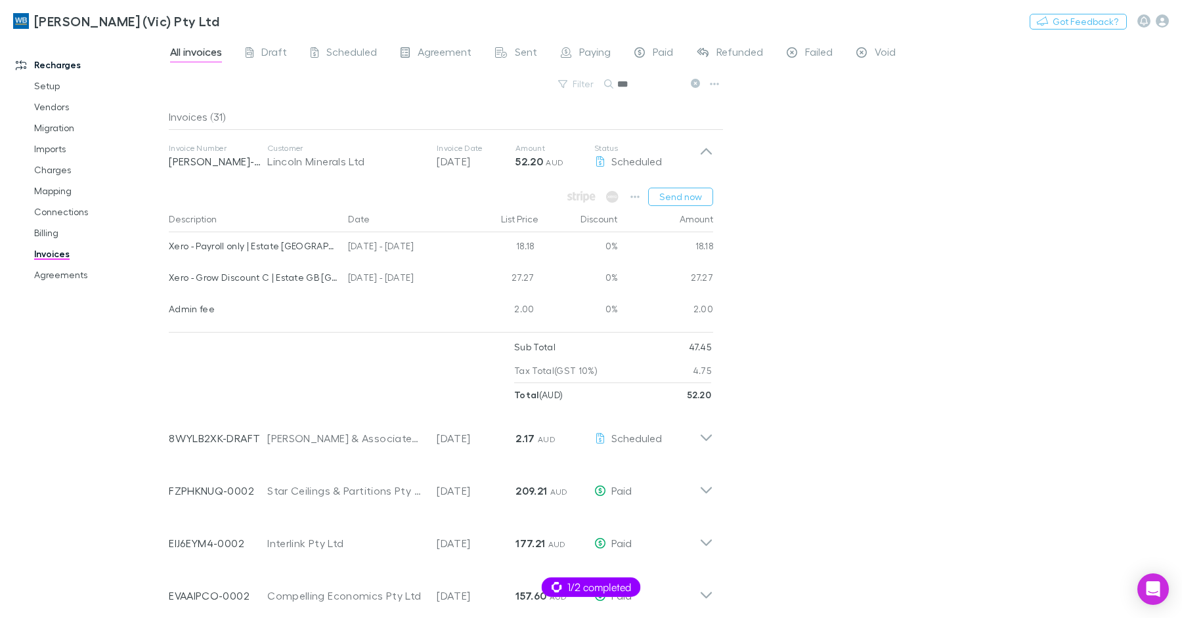
click at [653, 85] on input "***" at bounding box center [650, 84] width 66 height 18
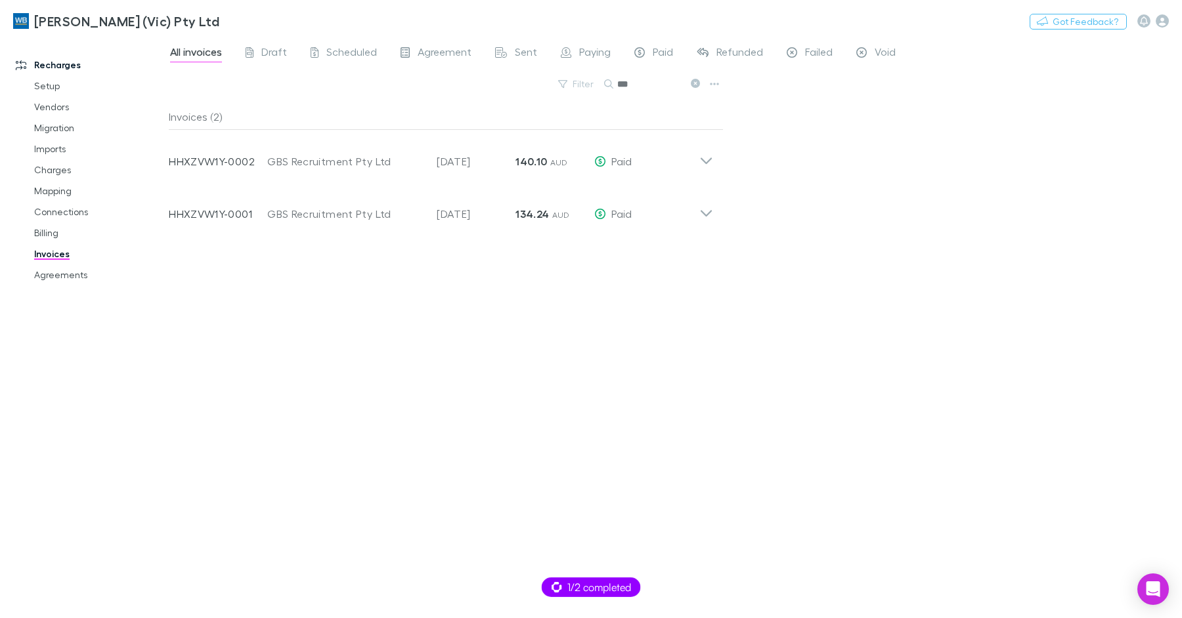
type input "***"
click at [45, 234] on link "Billing" at bounding box center [93, 233] width 145 height 21
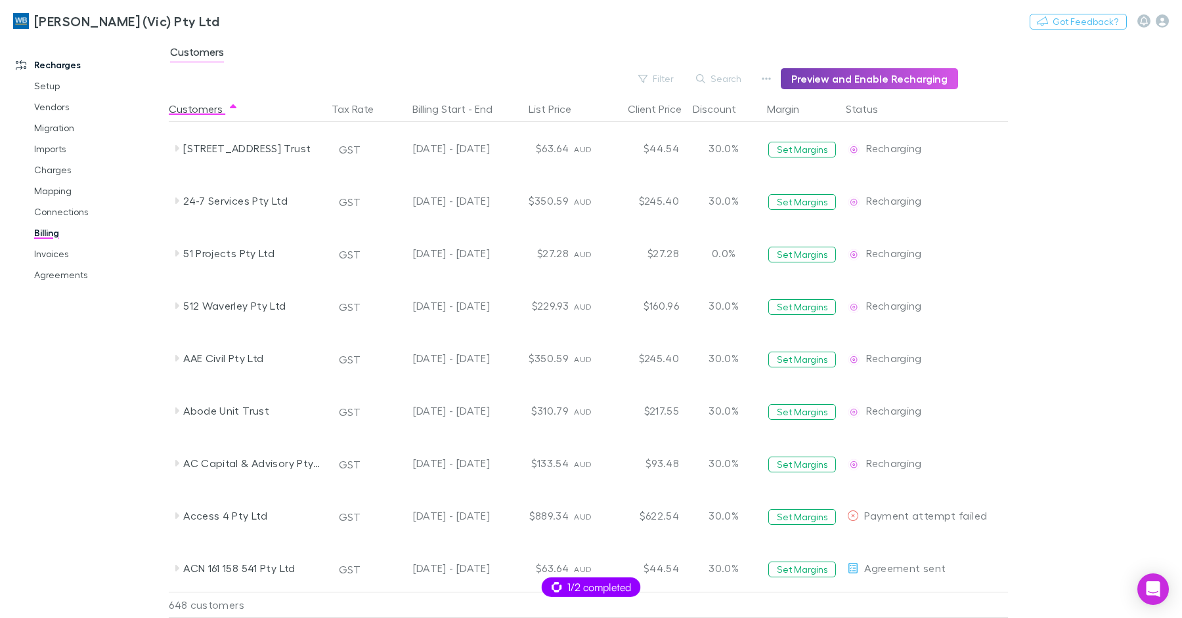
click at [842, 80] on button "Preview and Enable Recharging" at bounding box center [868, 78] width 177 height 21
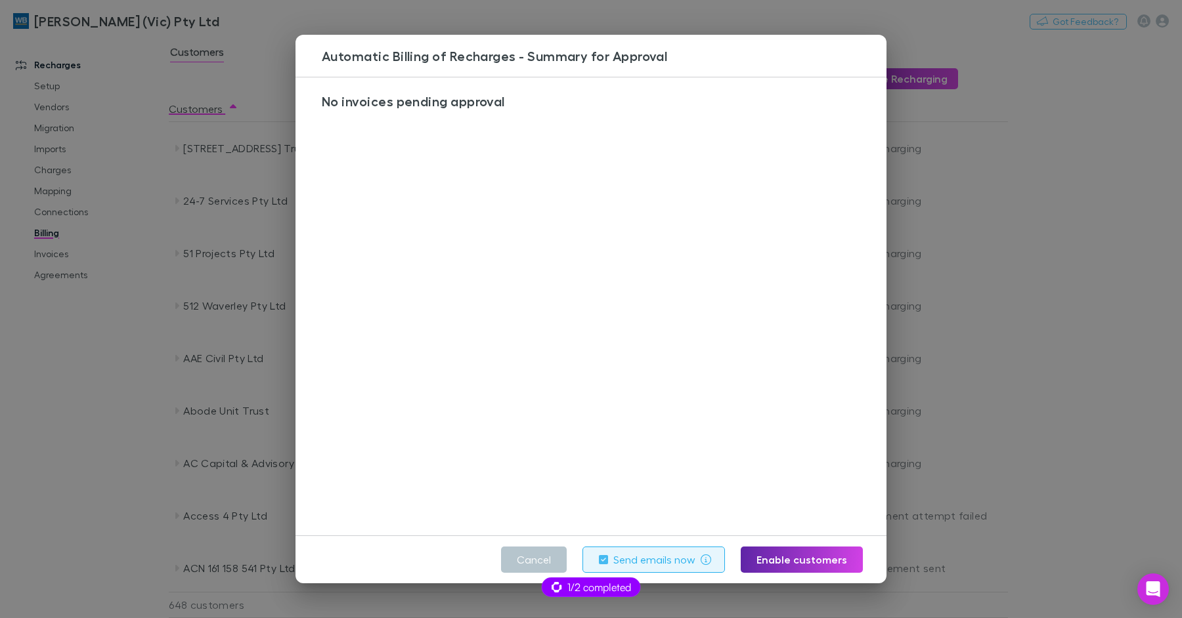
drag, startPoint x: 53, startPoint y: 381, endPoint x: 48, endPoint y: 230, distance: 151.0
click at [53, 381] on div "Automatic Billing of Recharges - Summary for Approval No invoices pending appro…" at bounding box center [591, 309] width 1182 height 618
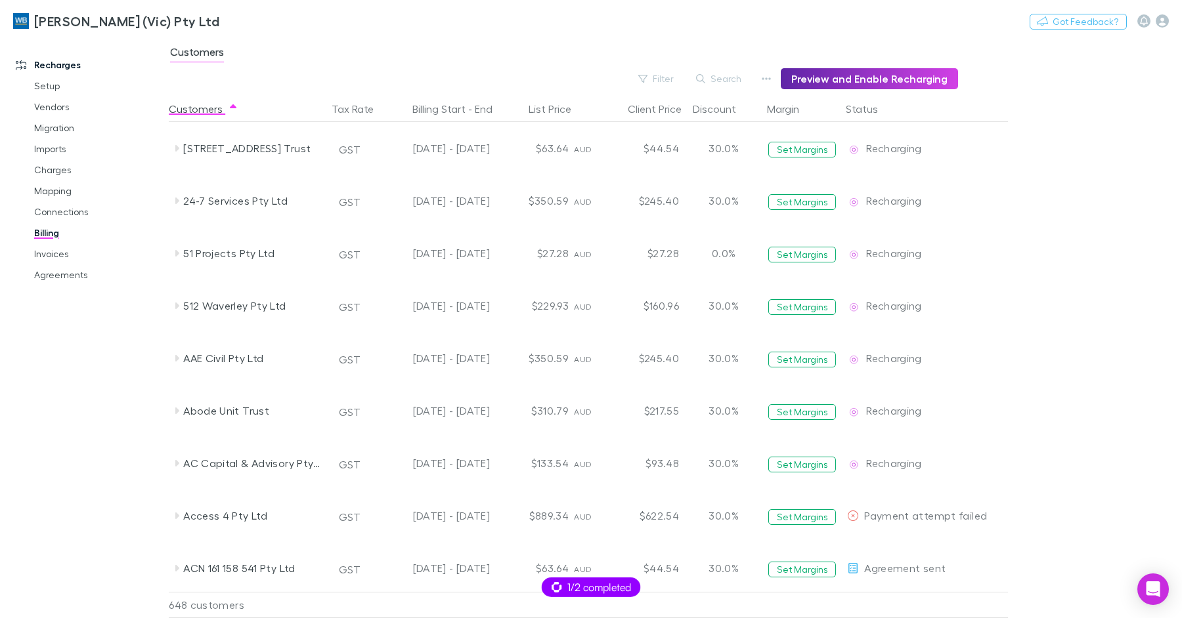
click at [48, 230] on link "Billing" at bounding box center [93, 233] width 145 height 21
click at [60, 253] on link "Invoices" at bounding box center [93, 254] width 145 height 21
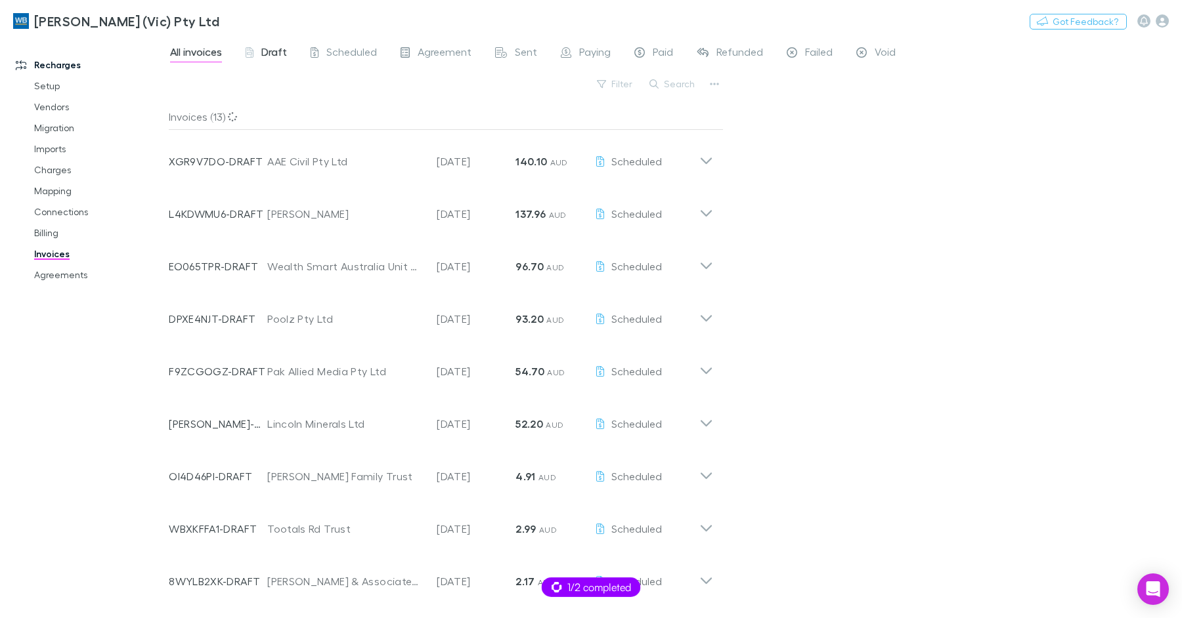
click at [278, 52] on span "Draft" at bounding box center [274, 53] width 26 height 17
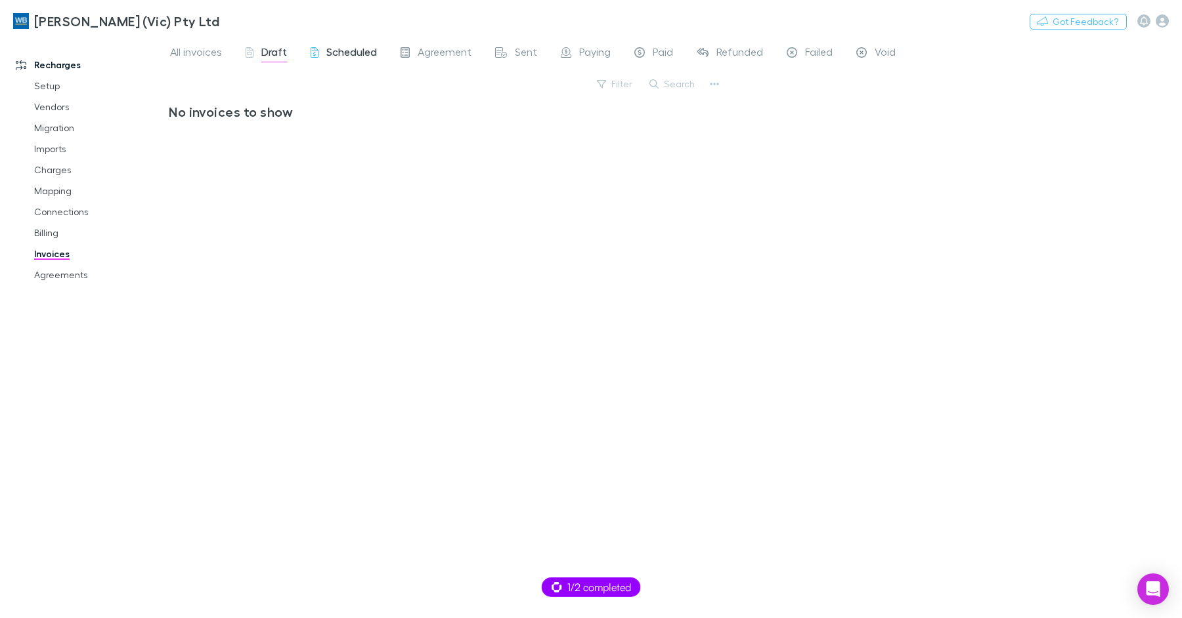
click at [345, 51] on span "Scheduled" at bounding box center [351, 53] width 51 height 17
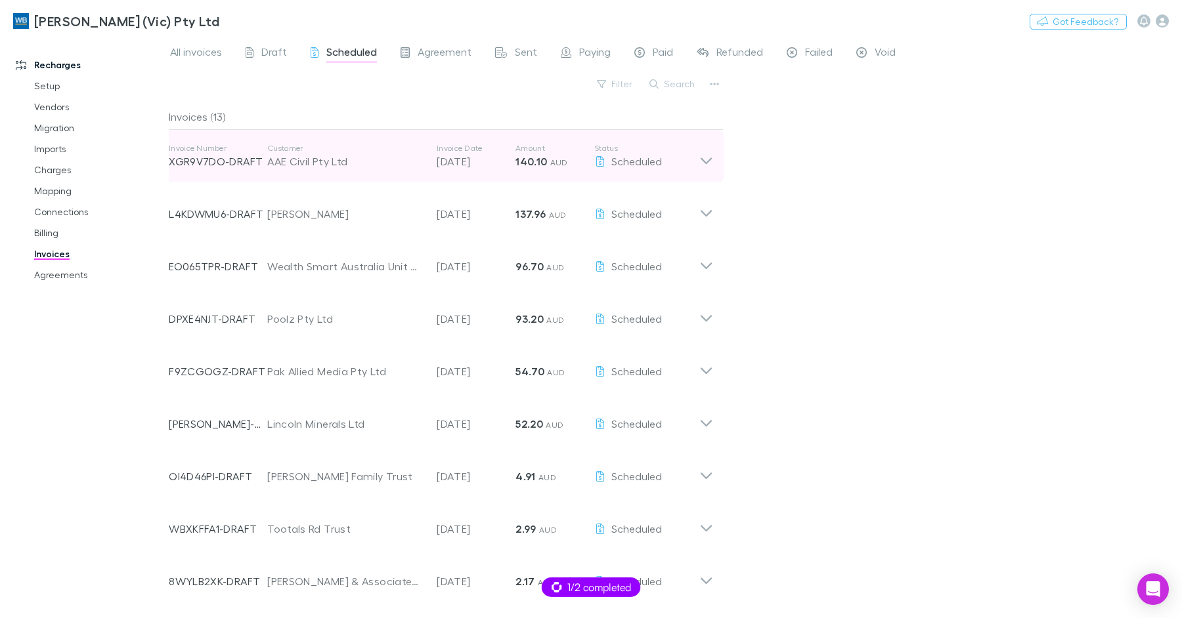
click at [364, 154] on div "AAE Civil Pty Ltd" at bounding box center [345, 162] width 156 height 16
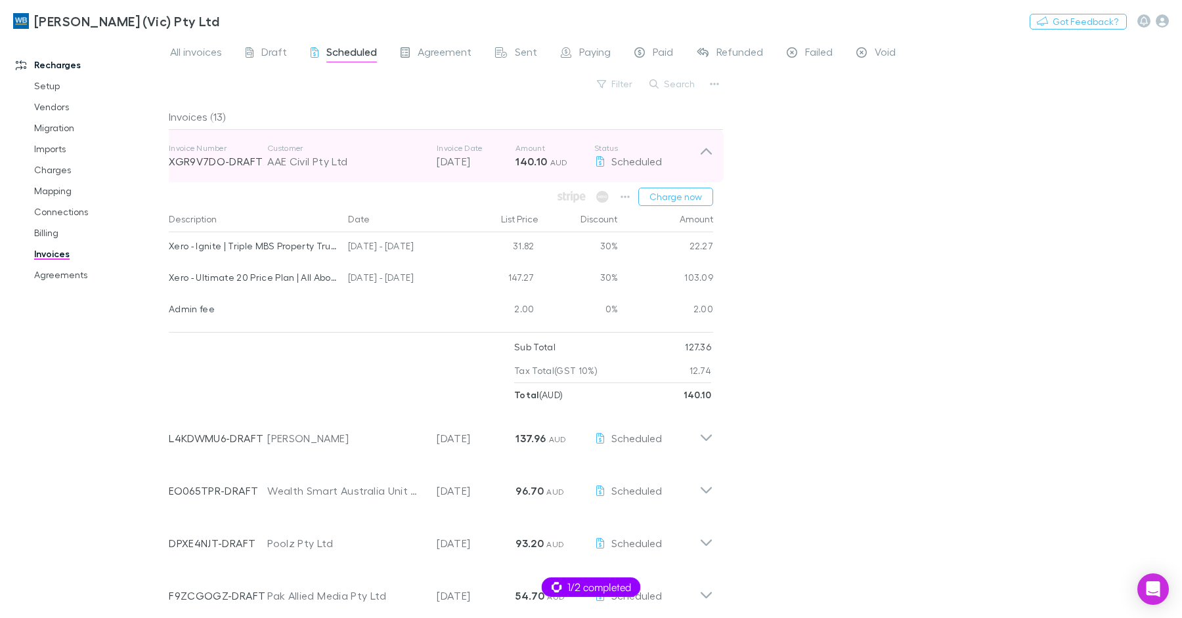
click at [379, 156] on div "AAE Civil Pty Ltd" at bounding box center [345, 162] width 156 height 16
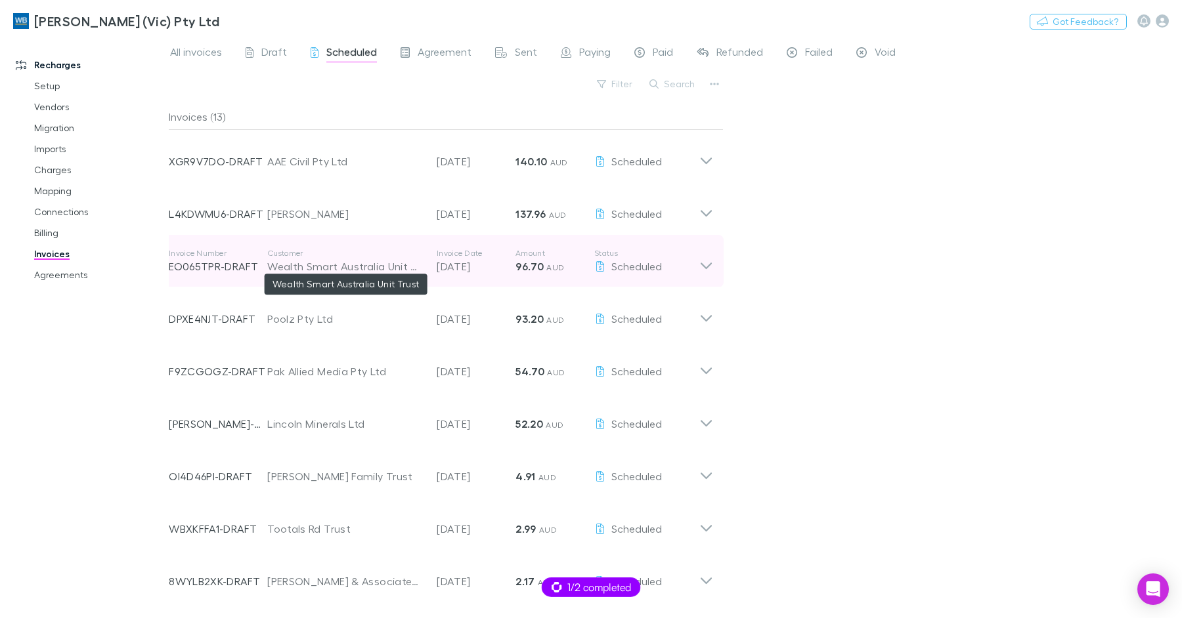
scroll to position [203, 0]
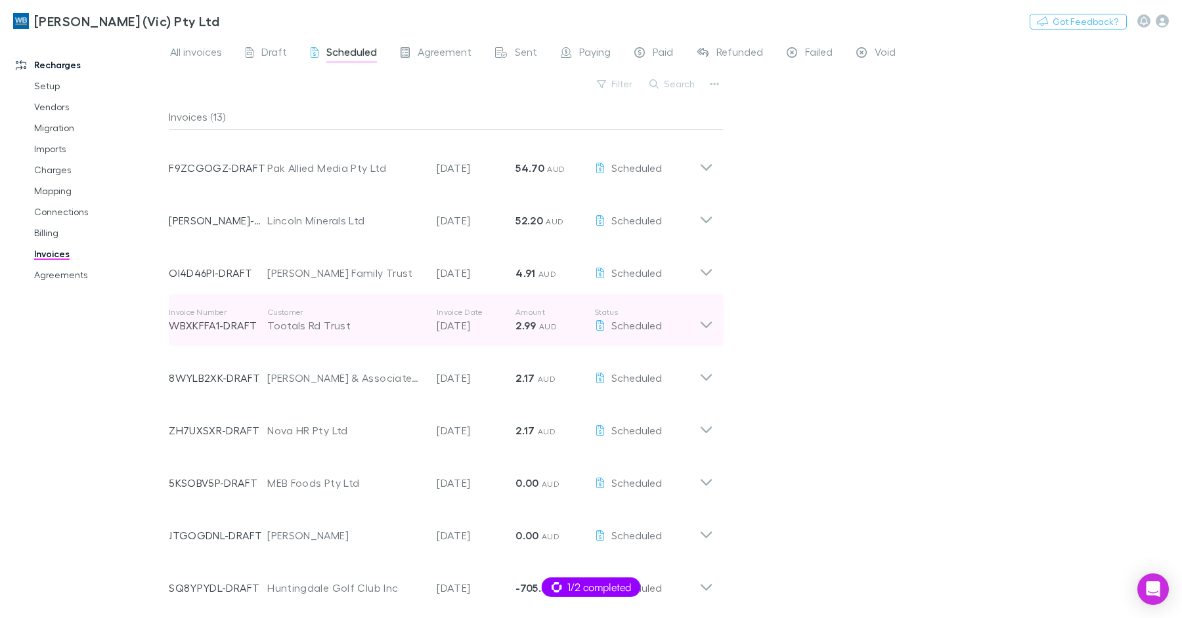
click at [404, 326] on div "Tootals Rd Trust" at bounding box center [345, 326] width 156 height 16
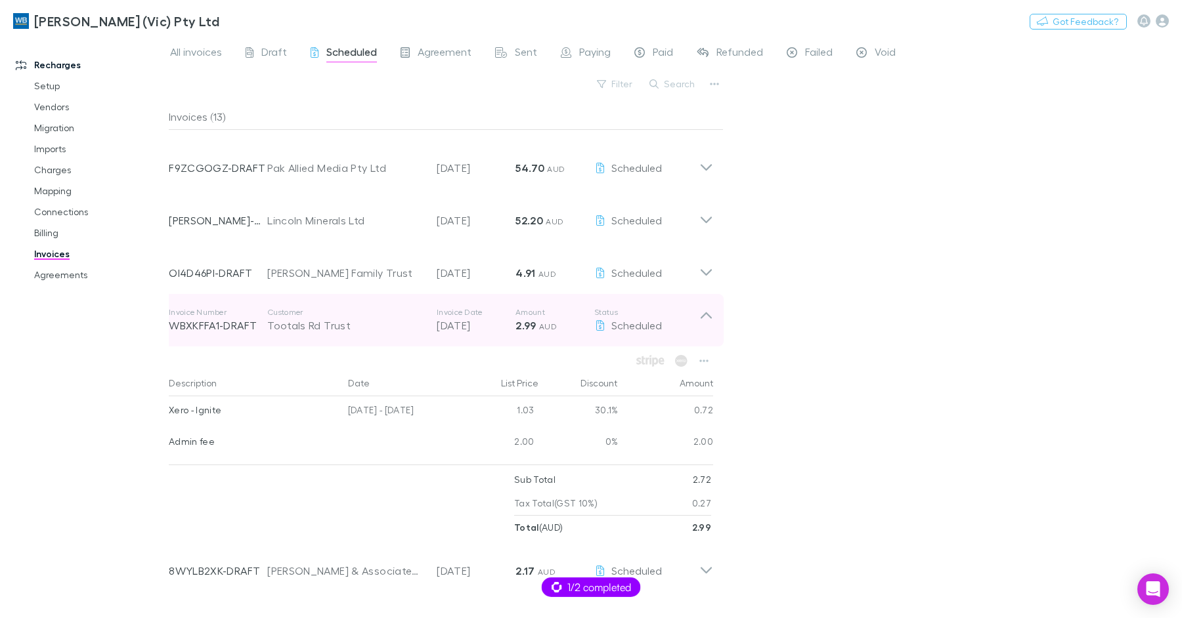
click at [404, 326] on div "Tootals Rd Trust" at bounding box center [345, 326] width 156 height 16
